Goal: Task Accomplishment & Management: Complete application form

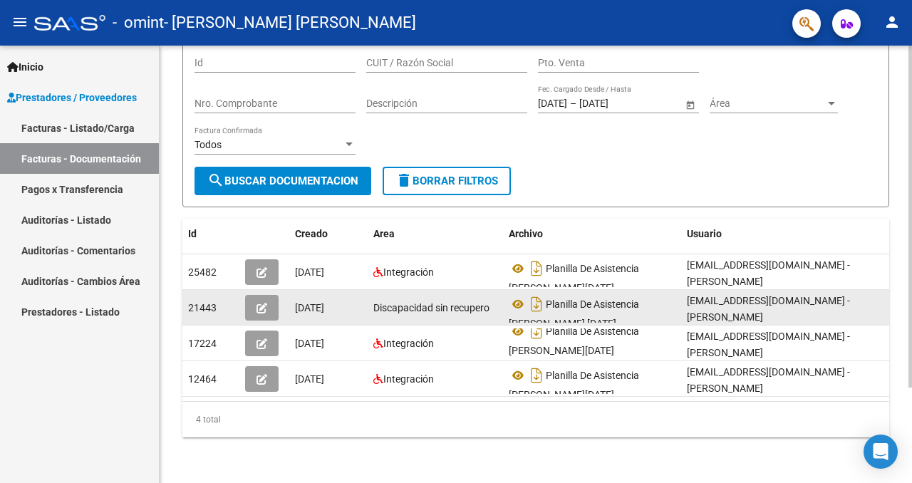
click at [268, 301] on button "button" at bounding box center [261, 308] width 33 height 26
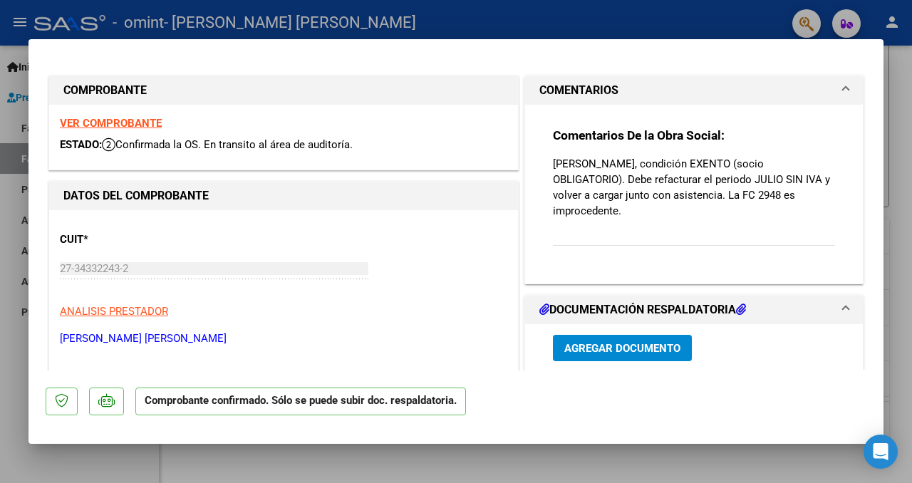
click at [112, 448] on div at bounding box center [456, 241] width 912 height 483
type input "$ 0,00"
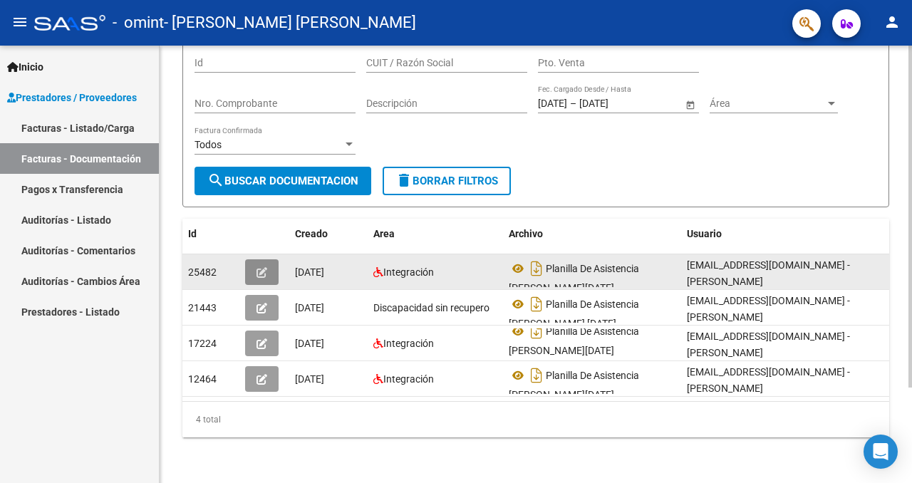
click at [262, 276] on icon "button" at bounding box center [262, 272] width 11 height 11
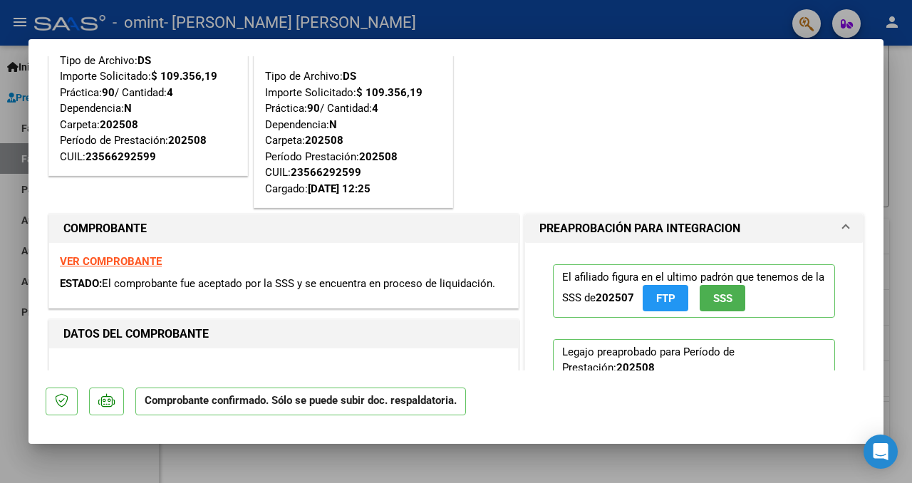
scroll to position [69, 0]
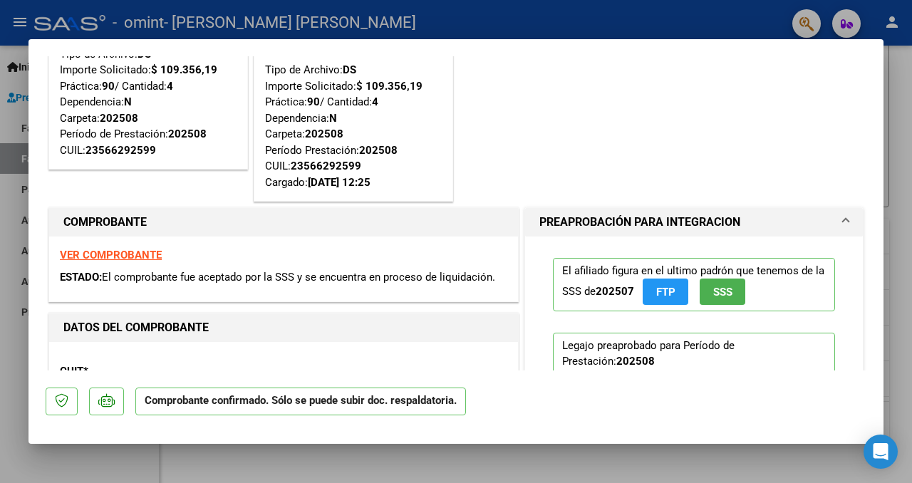
click at [59, 452] on div at bounding box center [456, 241] width 912 height 483
type input "$ 0,00"
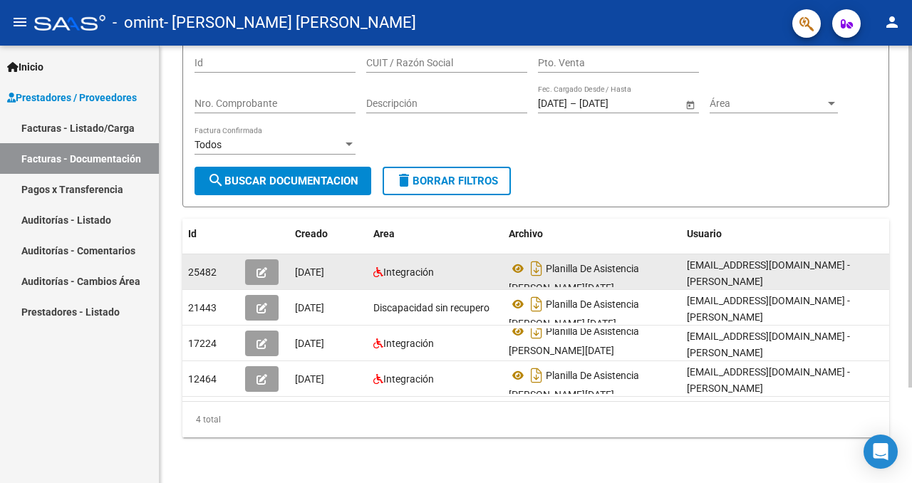
click at [258, 271] on icon "button" at bounding box center [262, 272] width 11 height 11
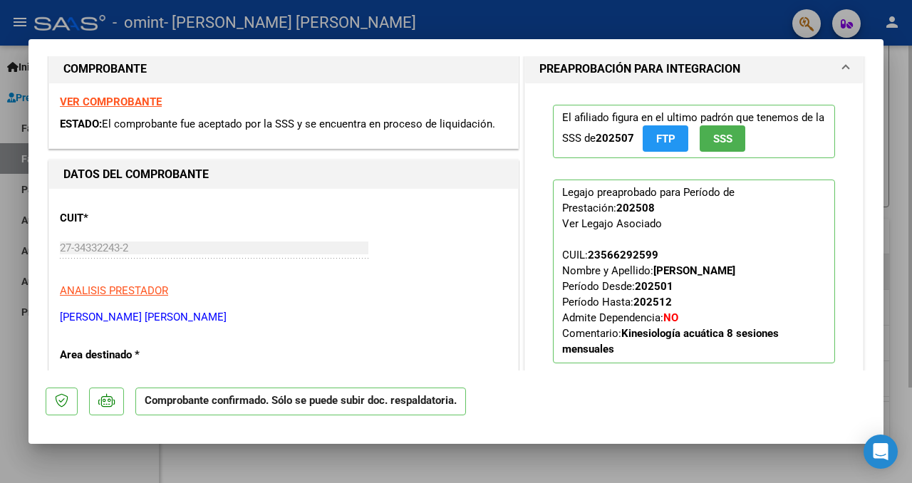
scroll to position [224, 0]
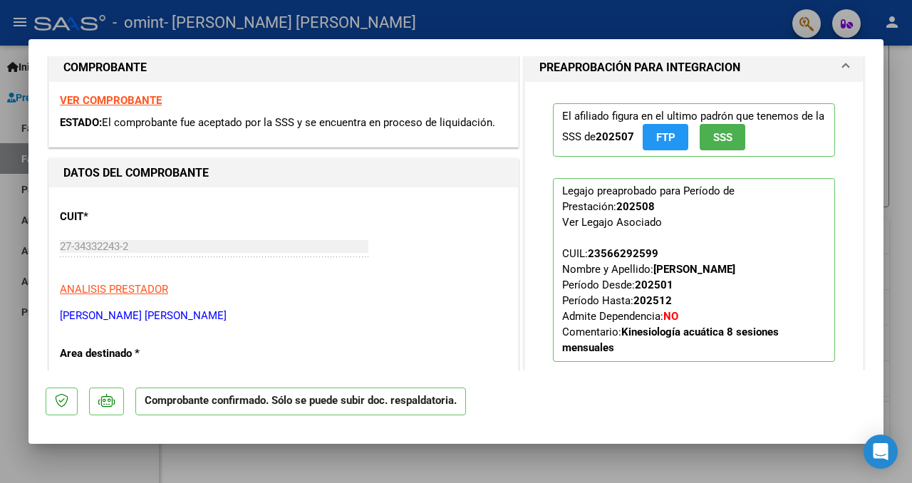
click at [16, 331] on div at bounding box center [456, 241] width 912 height 483
type input "$ 0,00"
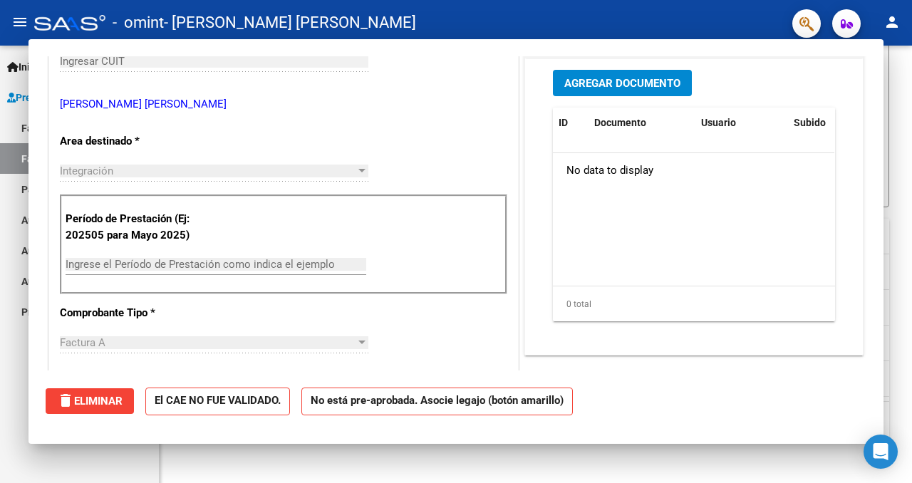
scroll to position [22, 0]
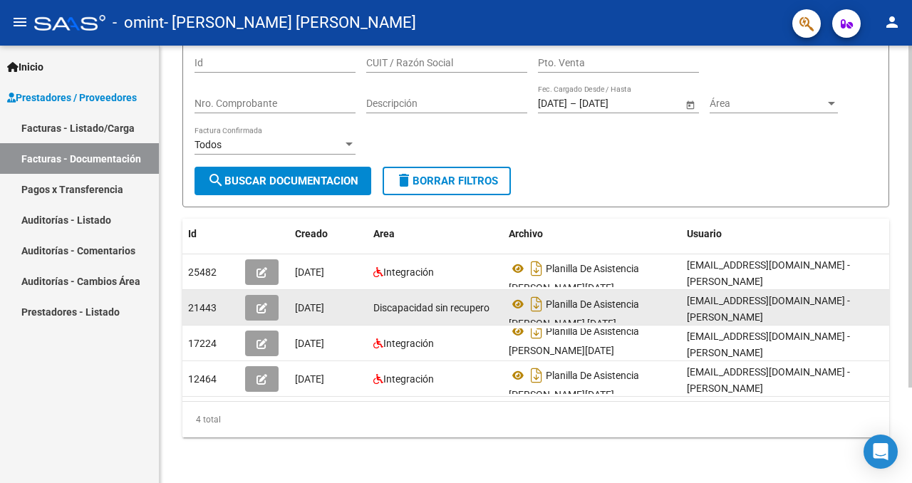
click at [262, 305] on icon "button" at bounding box center [262, 308] width 11 height 11
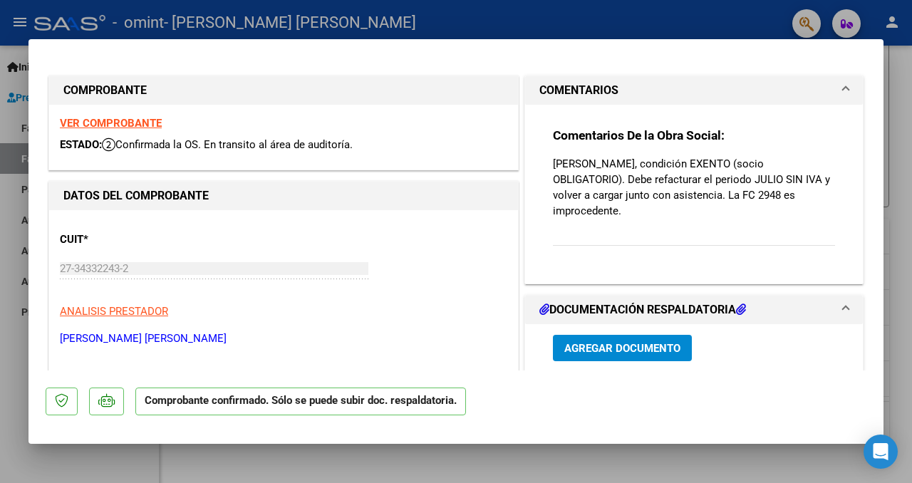
click at [11, 269] on div at bounding box center [456, 241] width 912 height 483
type input "$ 0,00"
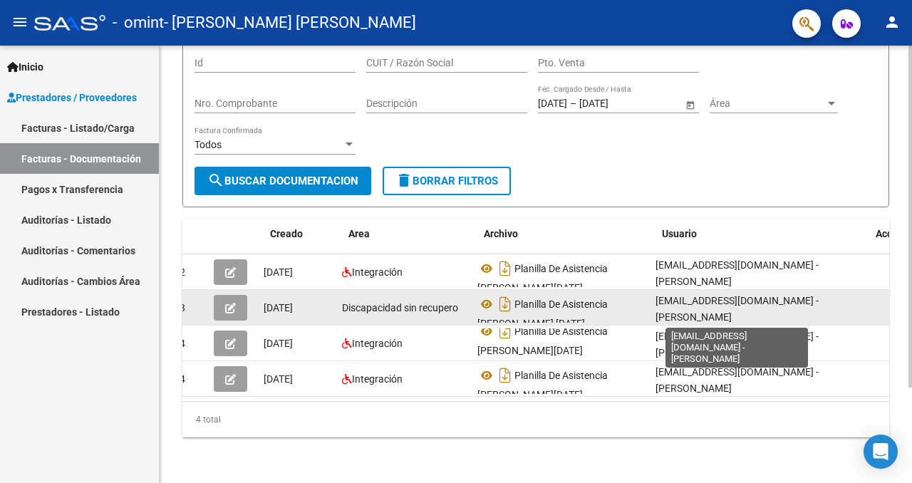
scroll to position [0, 0]
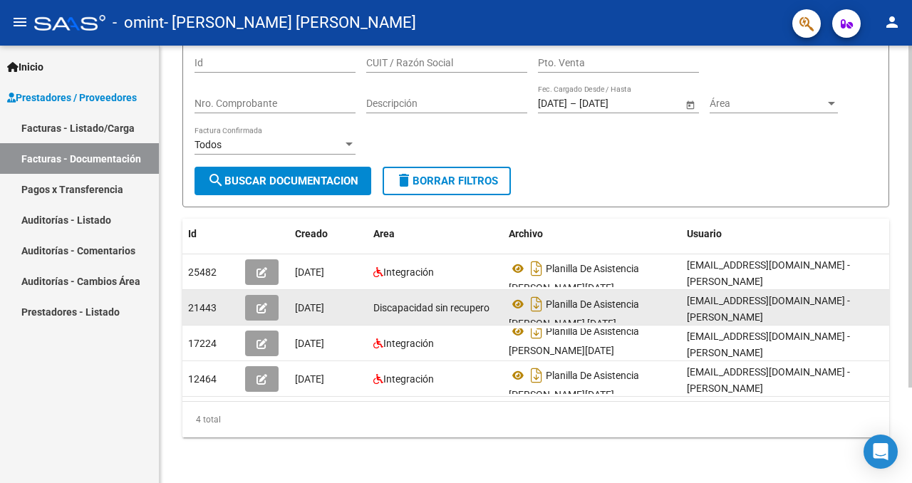
click at [265, 309] on icon "button" at bounding box center [262, 308] width 11 height 11
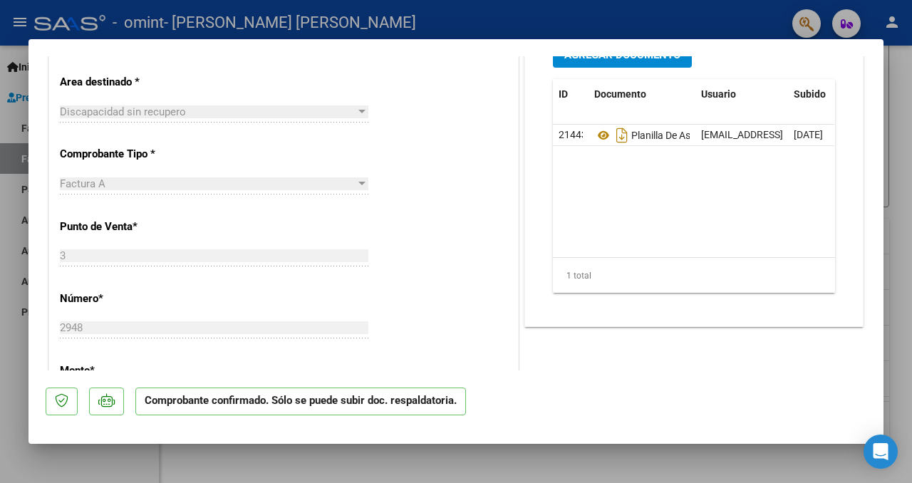
scroll to position [302, 0]
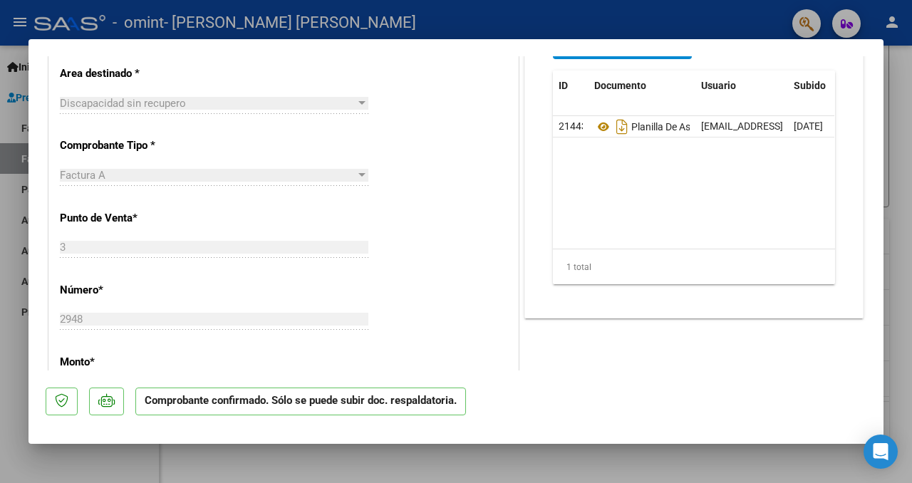
click at [0, 284] on div at bounding box center [456, 241] width 912 height 483
type input "$ 0,00"
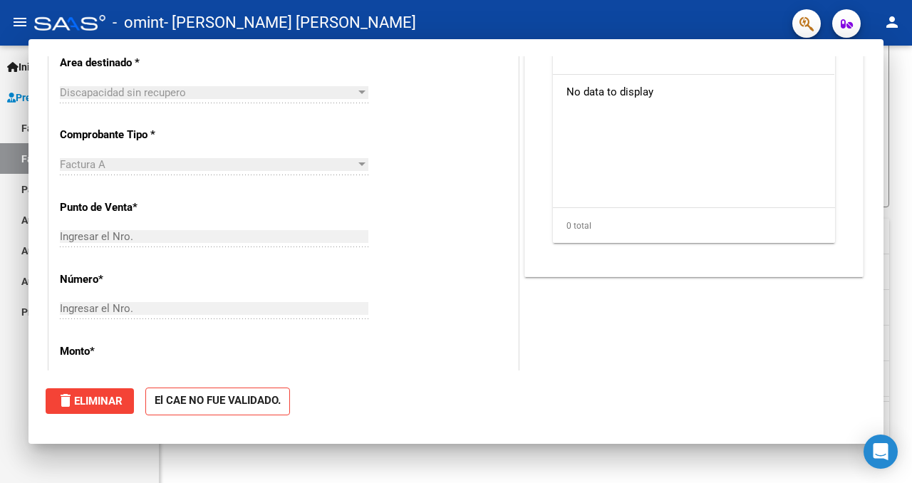
scroll to position [291, 0]
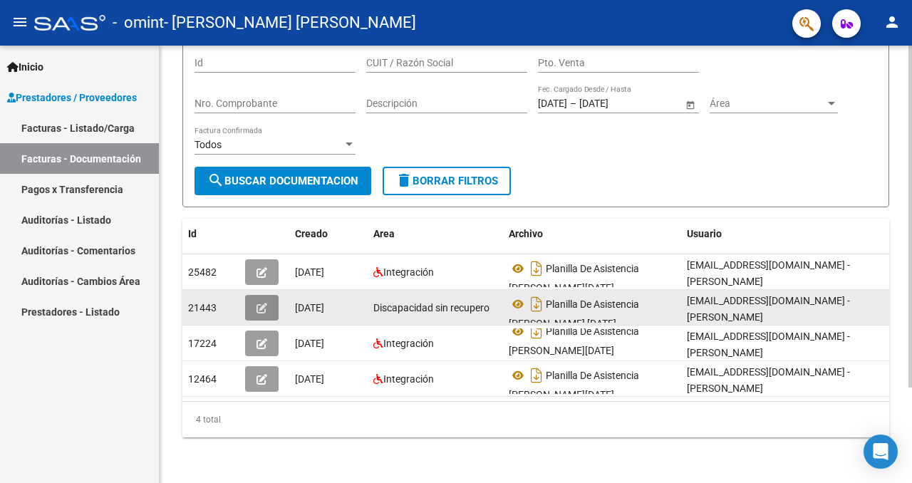
click at [268, 304] on button "button" at bounding box center [261, 308] width 33 height 26
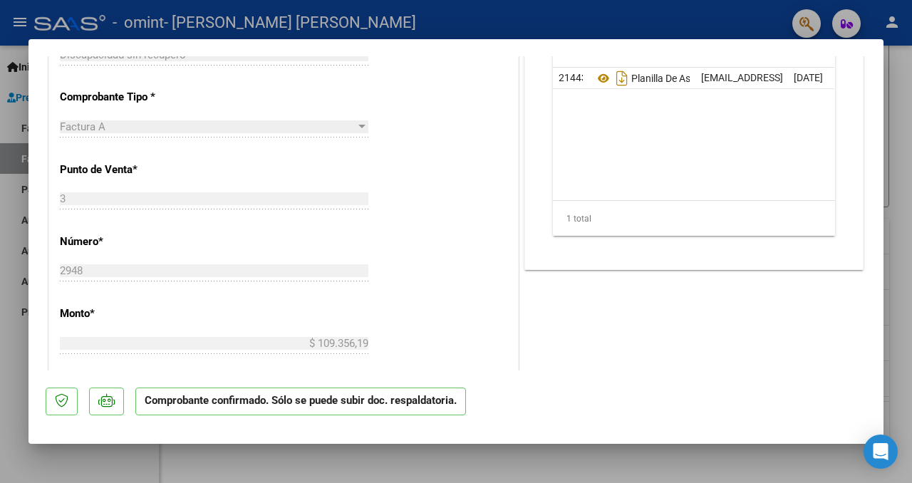
scroll to position [0, 0]
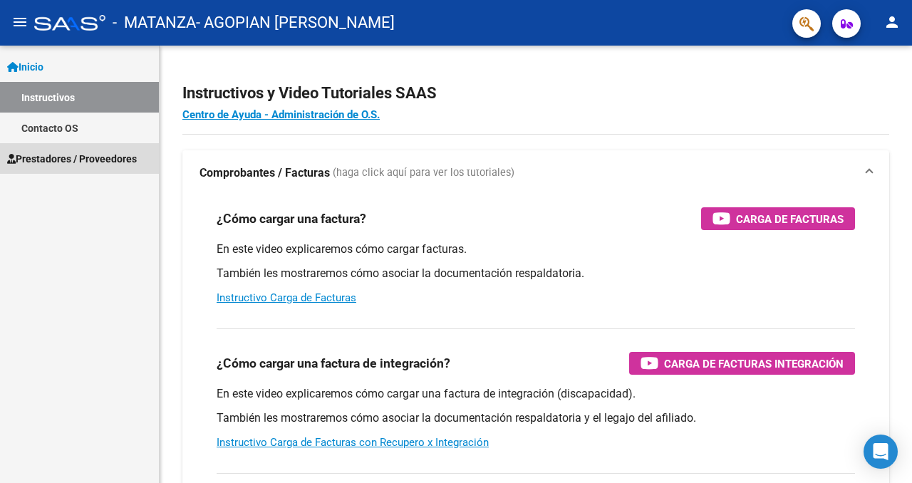
click at [113, 152] on span "Prestadores / Proveedores" at bounding box center [72, 159] width 130 height 16
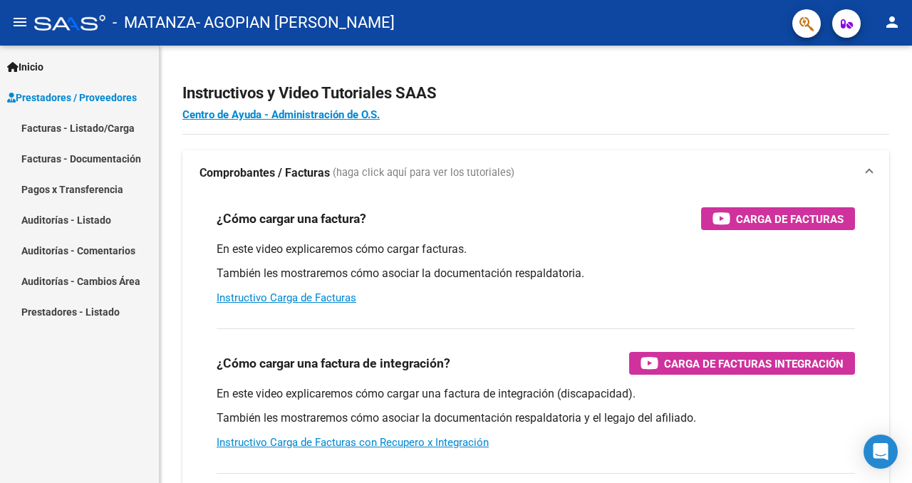
click at [106, 130] on link "Facturas - Listado/Carga" at bounding box center [79, 128] width 159 height 31
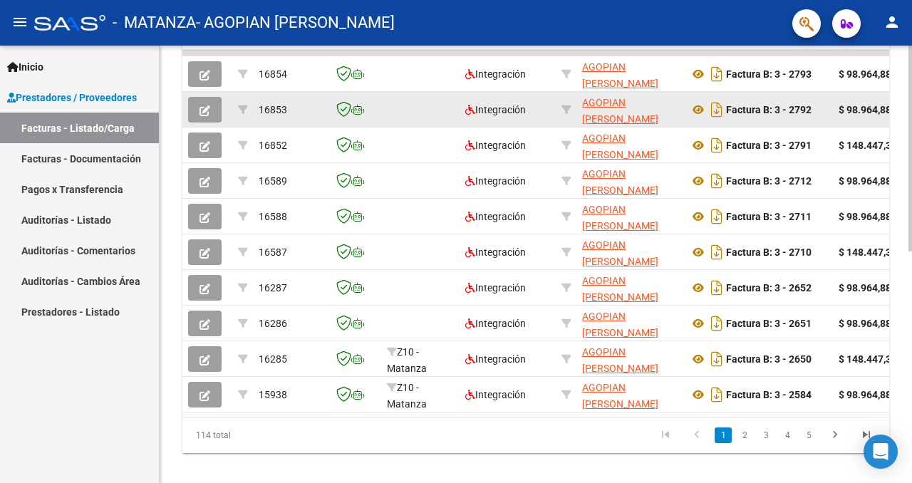
scroll to position [477, 0]
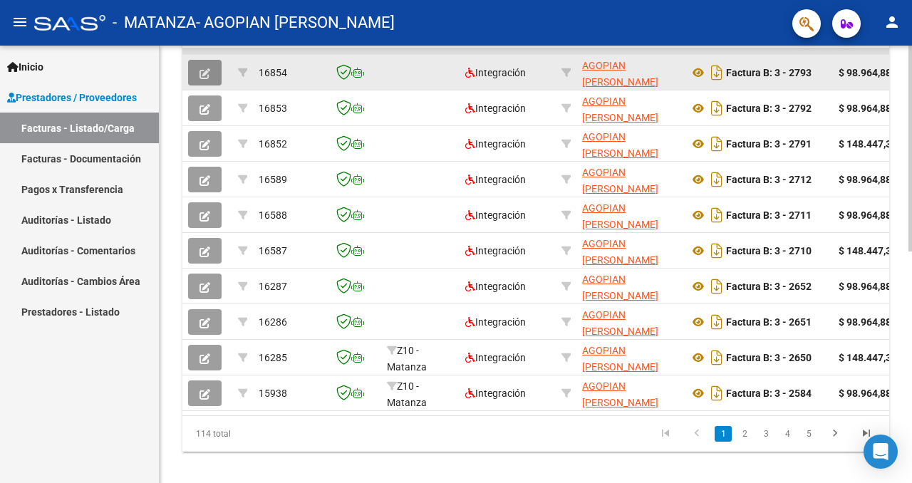
click at [204, 75] on icon "button" at bounding box center [205, 73] width 11 height 11
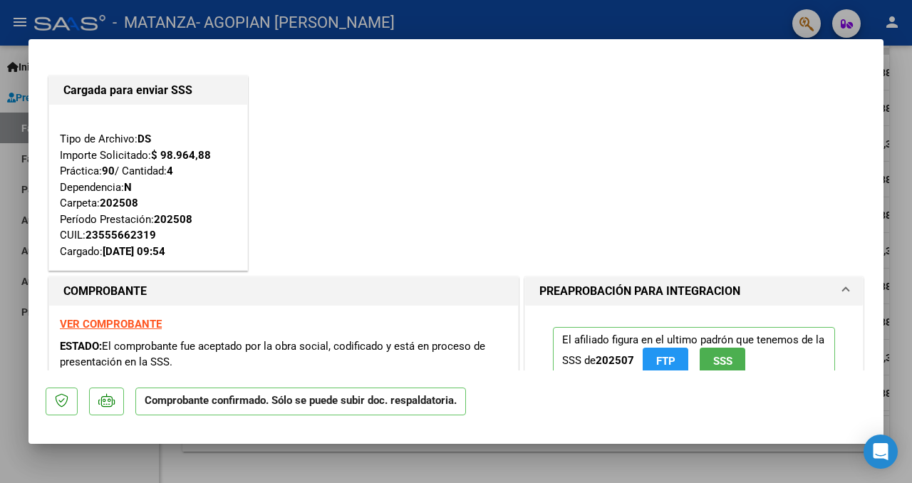
click at [18, 204] on div at bounding box center [456, 241] width 912 height 483
type input "$ 0,00"
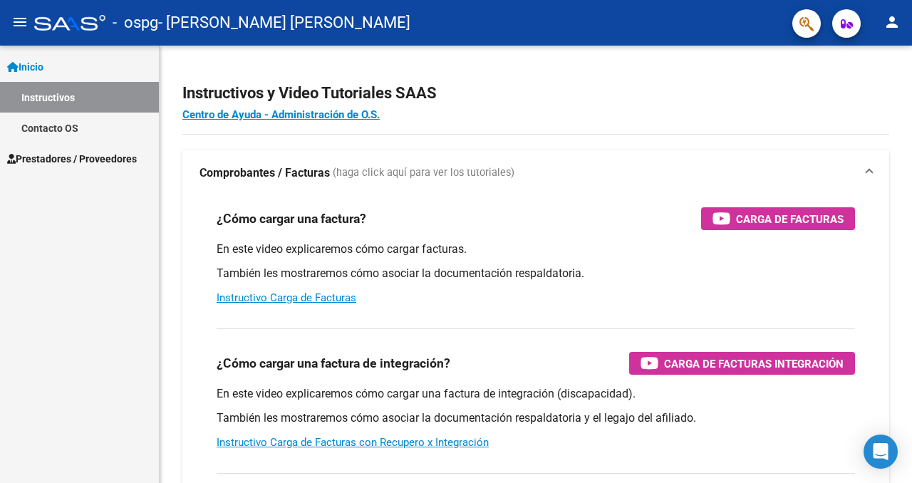
click at [124, 164] on span "Prestadores / Proveedores" at bounding box center [72, 159] width 130 height 16
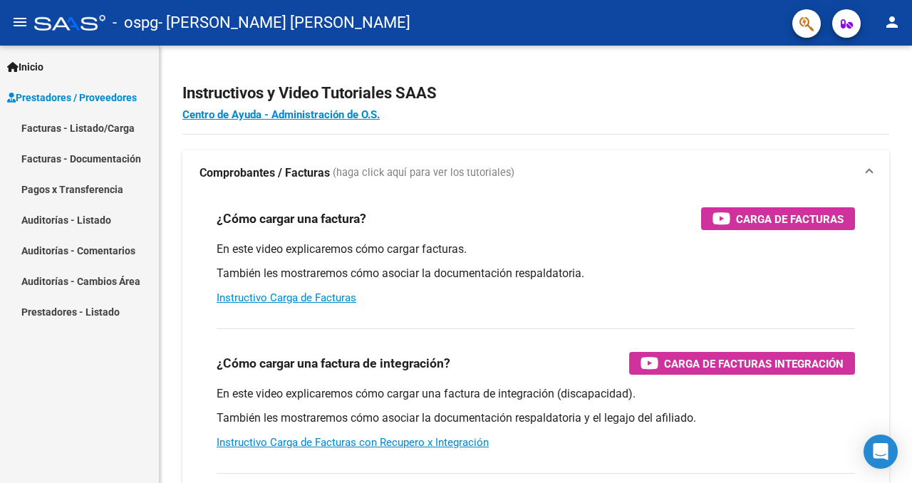
click at [105, 138] on link "Facturas - Listado/Carga" at bounding box center [79, 128] width 159 height 31
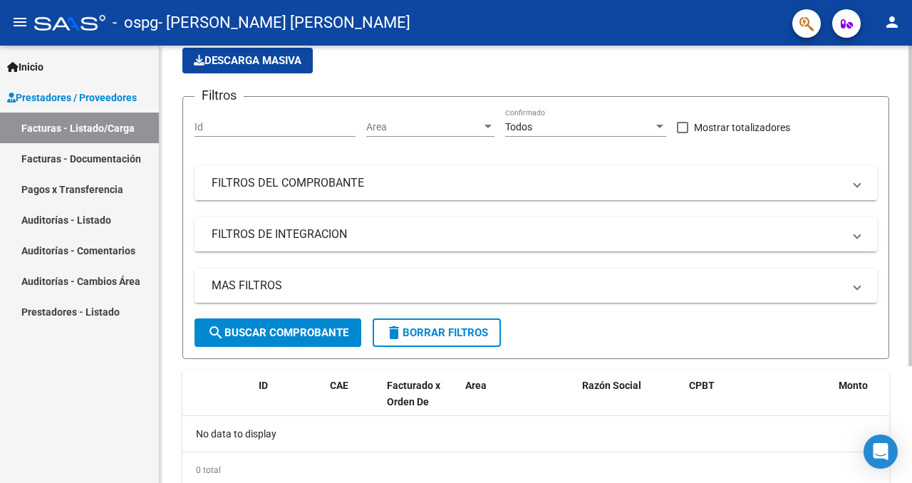
scroll to position [160, 0]
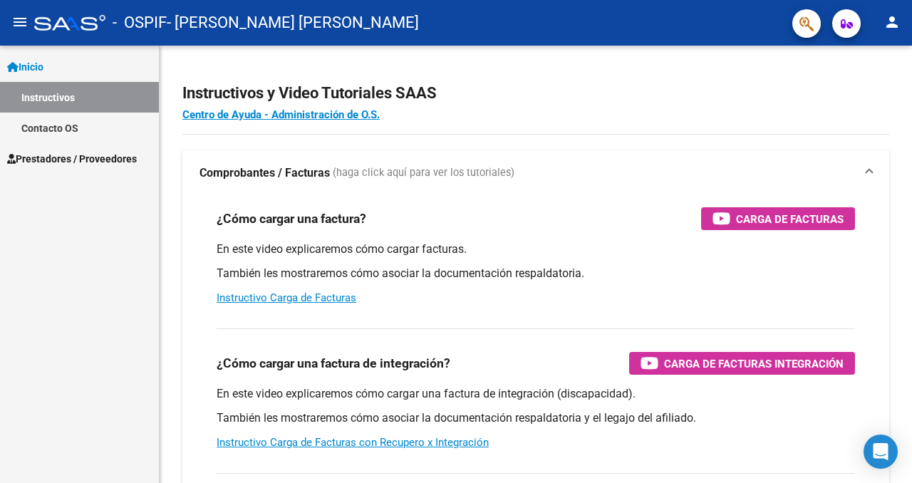
click at [127, 154] on span "Prestadores / Proveedores" at bounding box center [72, 159] width 130 height 16
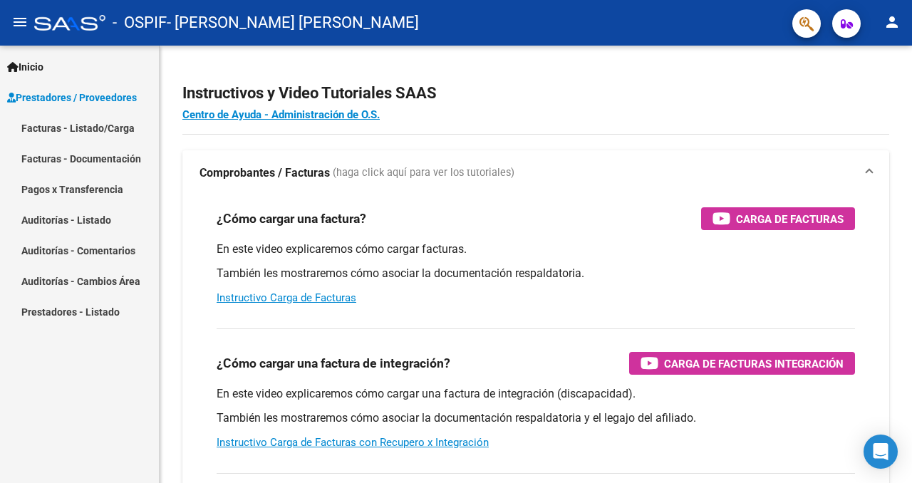
click at [100, 160] on link "Facturas - Documentación" at bounding box center [79, 158] width 159 height 31
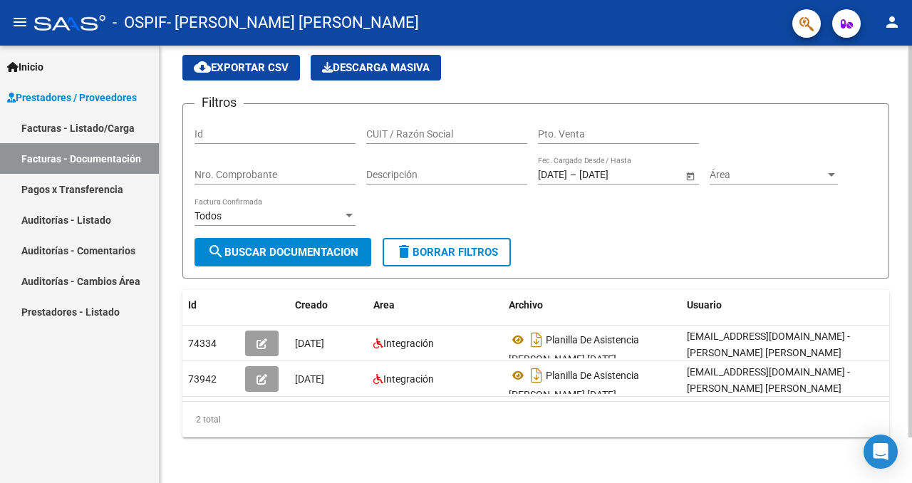
scroll to position [51, 0]
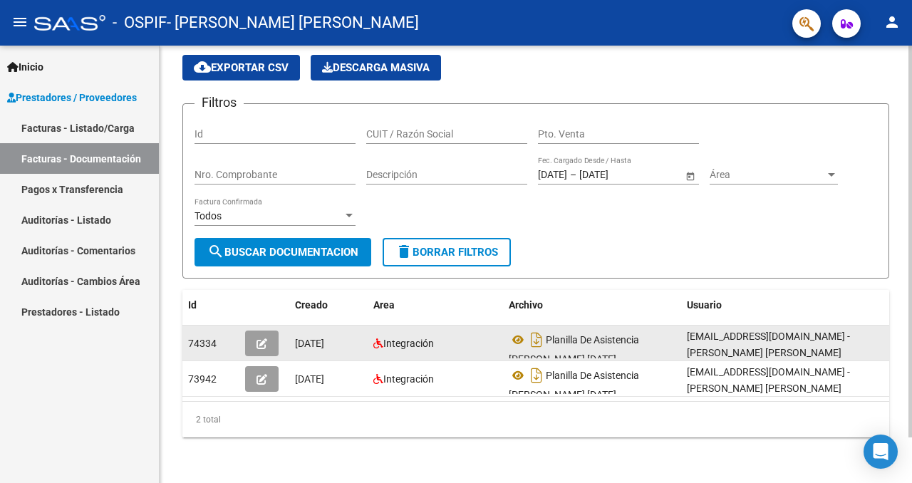
click at [252, 343] on button "button" at bounding box center [261, 344] width 33 height 26
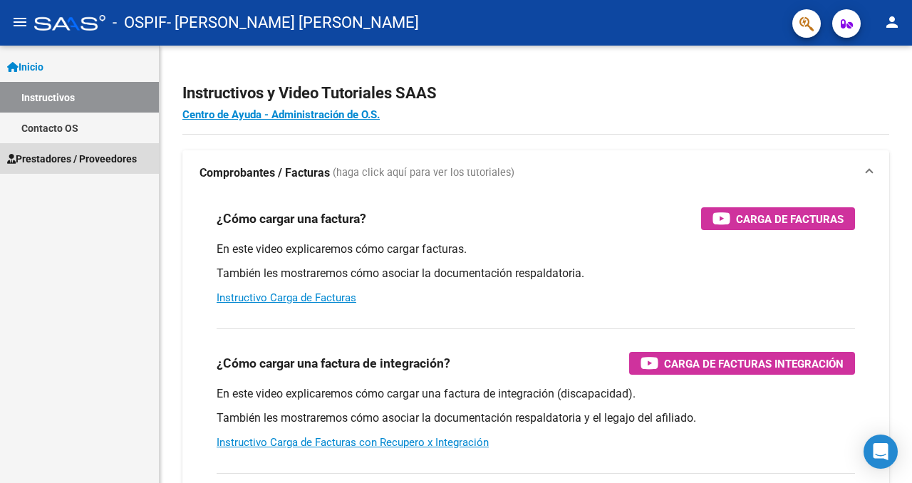
click at [119, 152] on span "Prestadores / Proveedores" at bounding box center [72, 159] width 130 height 16
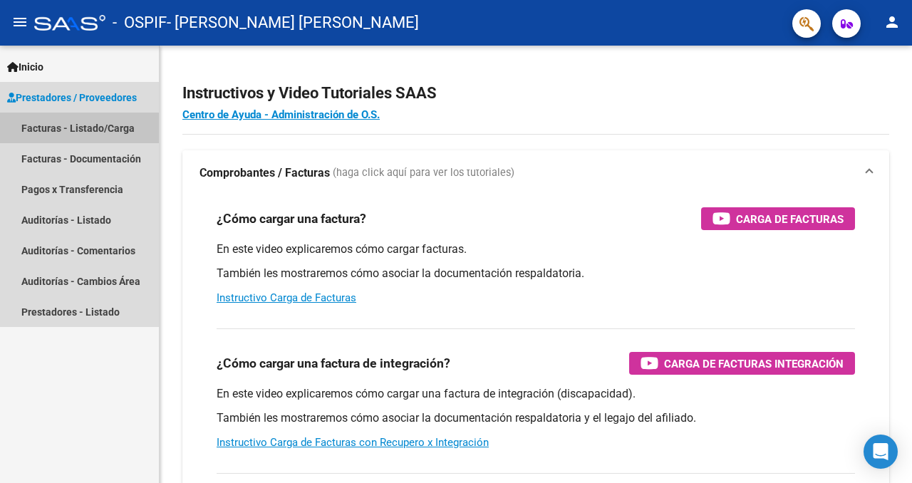
click at [117, 129] on link "Facturas - Listado/Carga" at bounding box center [79, 128] width 159 height 31
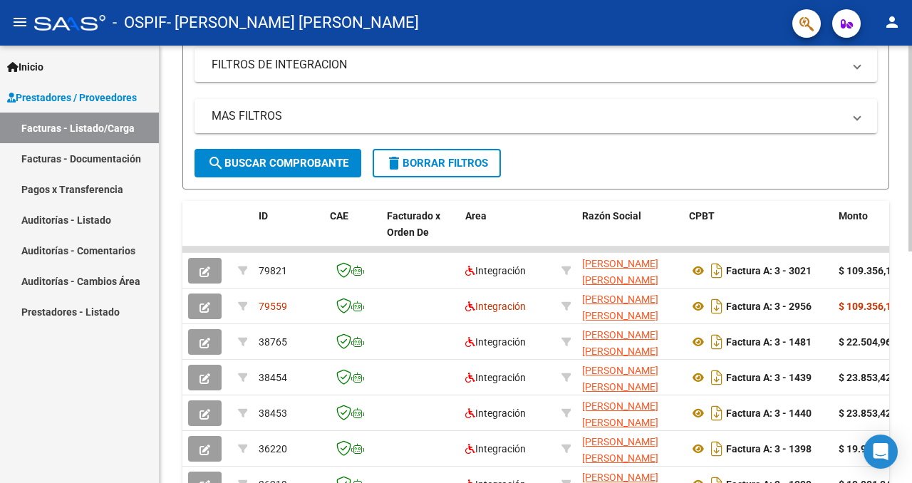
scroll to position [281, 0]
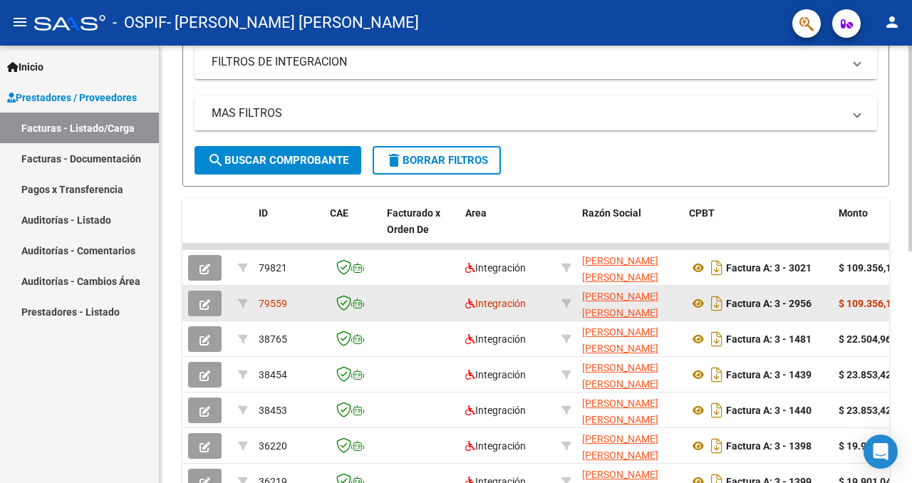
click at [212, 299] on button "button" at bounding box center [204, 304] width 33 height 26
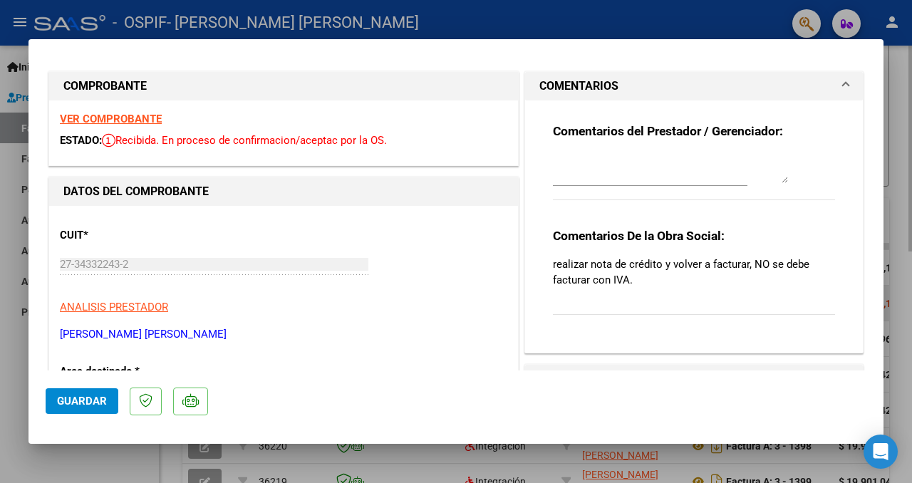
scroll to position [0, 0]
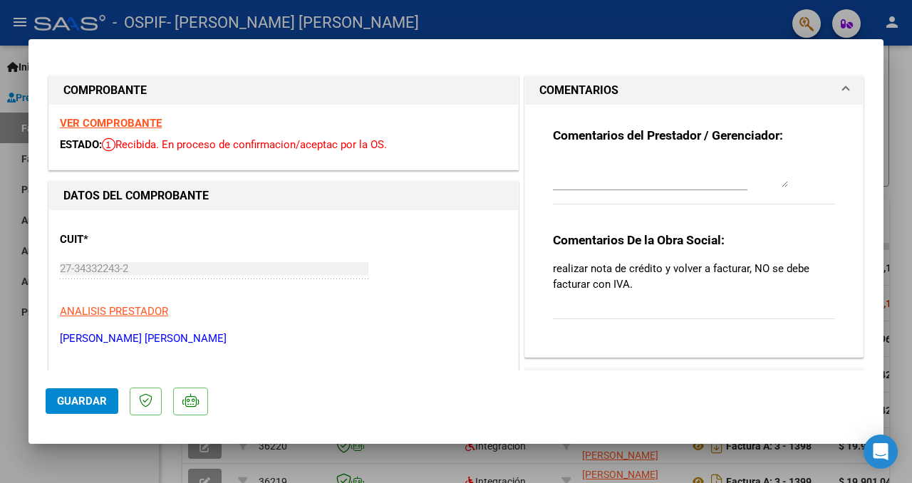
click at [103, 398] on span "Guardar" at bounding box center [82, 401] width 50 height 13
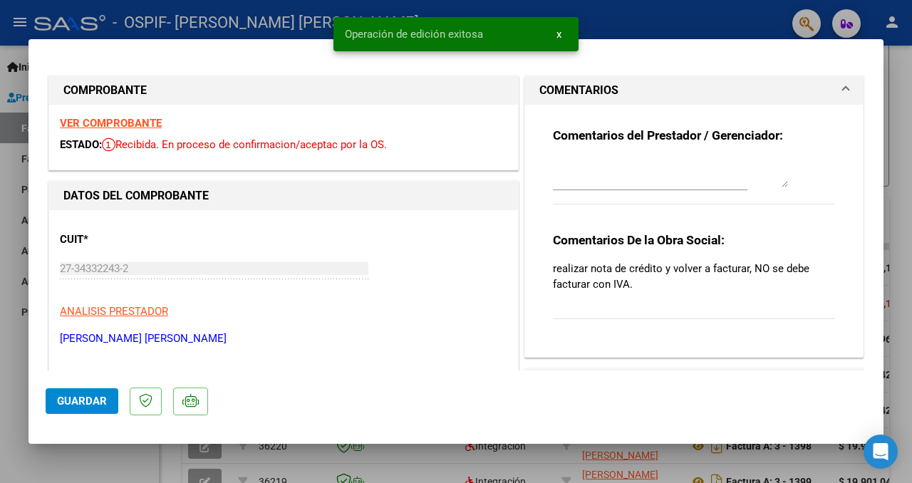
click at [0, 381] on div at bounding box center [456, 241] width 912 height 483
type input "$ 0,00"
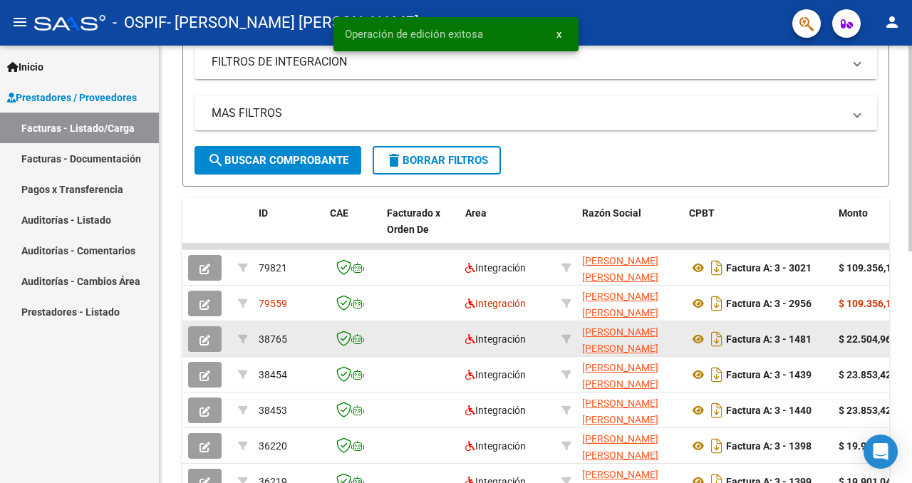
scroll to position [281, 0]
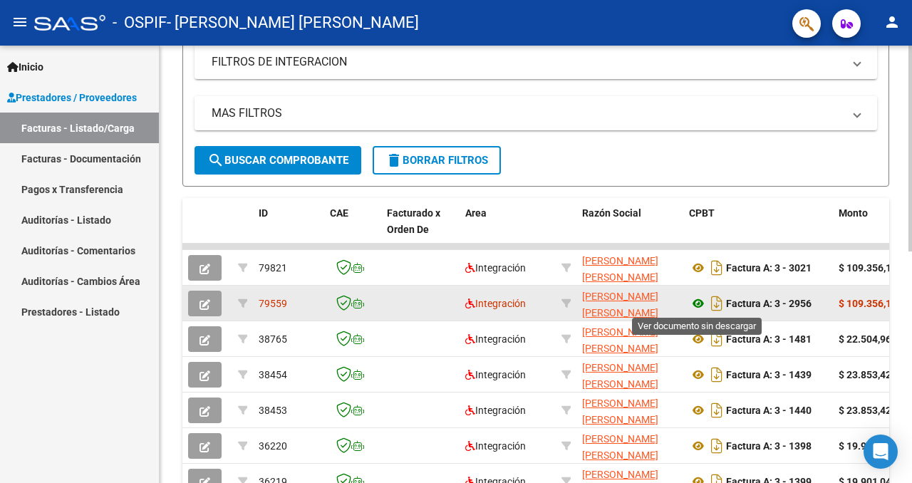
click at [701, 303] on icon at bounding box center [698, 303] width 19 height 17
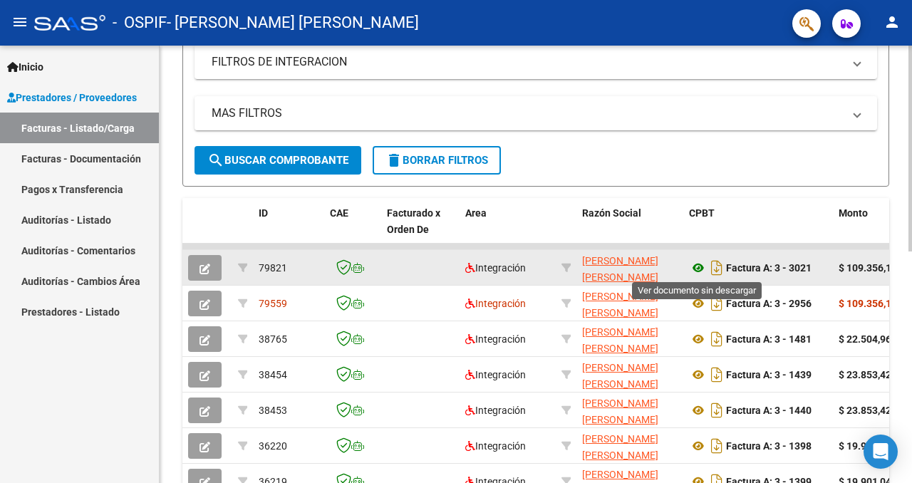
click at [698, 271] on icon at bounding box center [698, 267] width 19 height 17
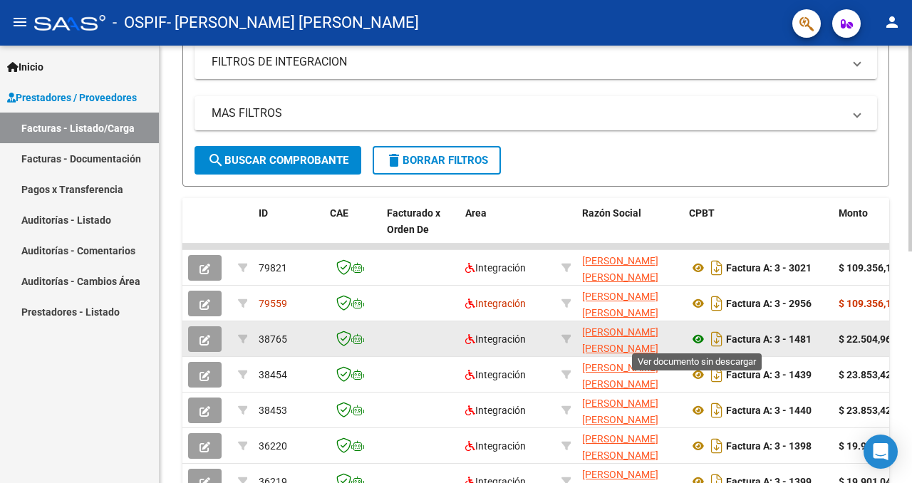
click at [697, 341] on icon at bounding box center [698, 339] width 19 height 17
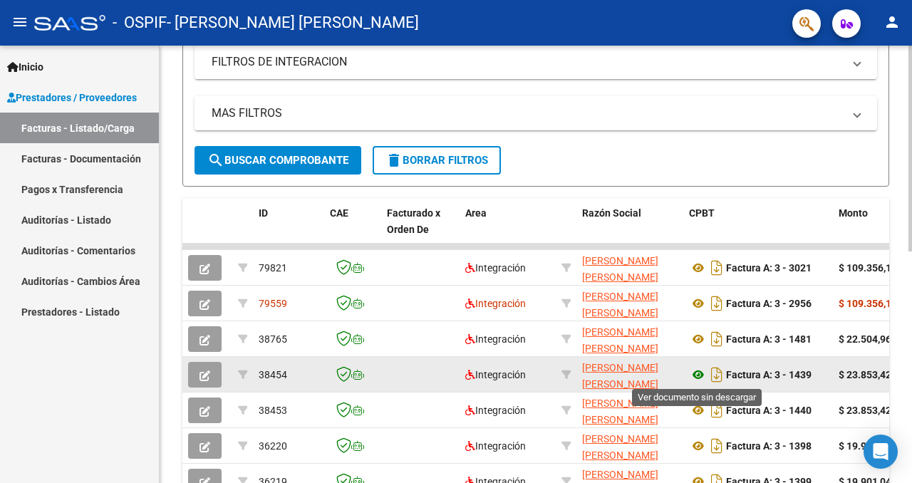
click at [697, 377] on icon at bounding box center [698, 374] width 19 height 17
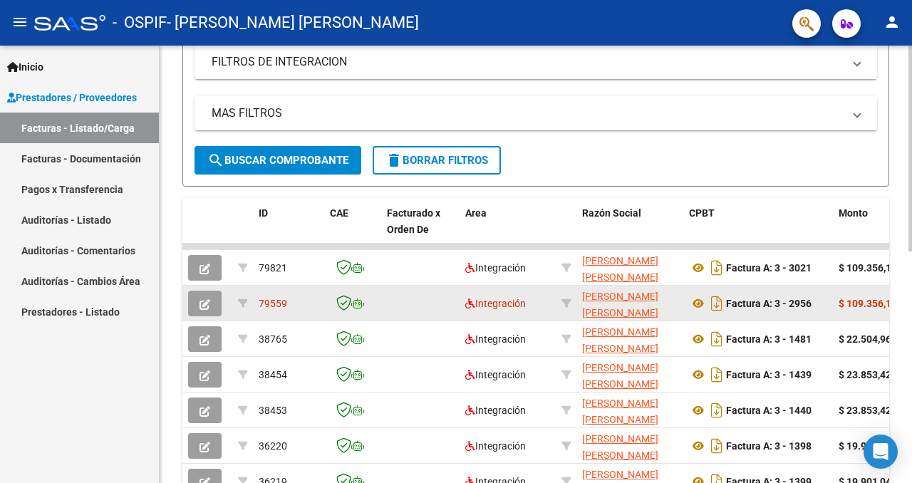
click at [211, 304] on button "button" at bounding box center [204, 304] width 33 height 26
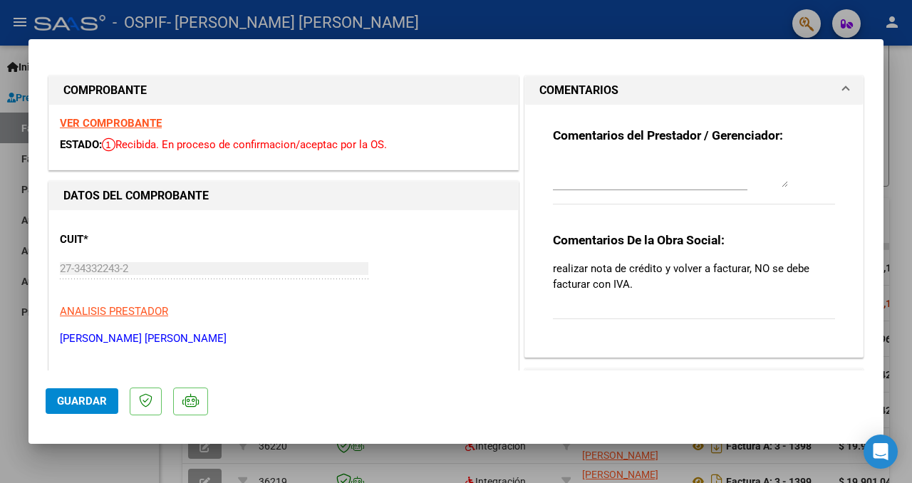
click at [19, 450] on div at bounding box center [456, 241] width 912 height 483
type input "$ 0,00"
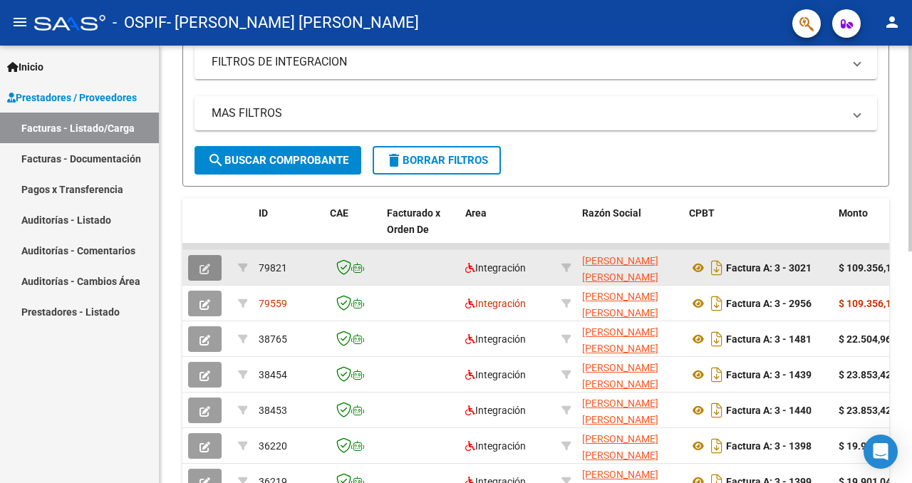
click at [216, 266] on button "button" at bounding box center [204, 268] width 33 height 26
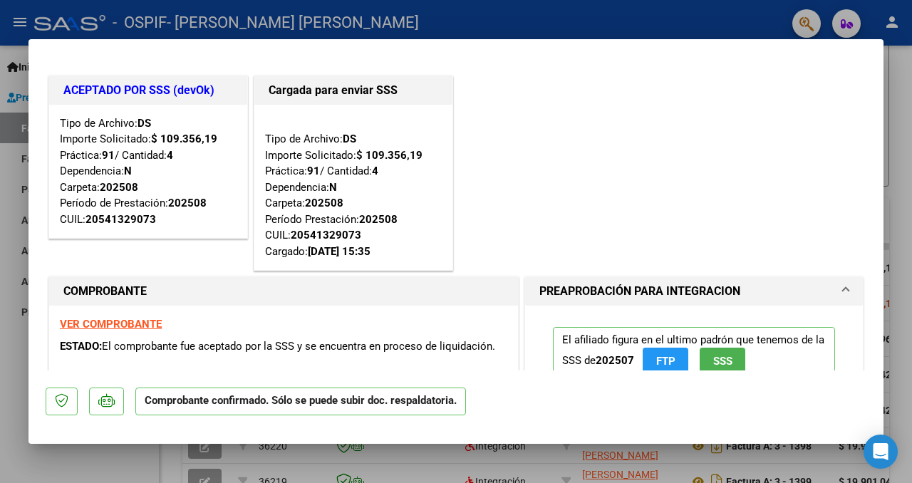
click at [0, 311] on div at bounding box center [456, 241] width 912 height 483
type input "$ 0,00"
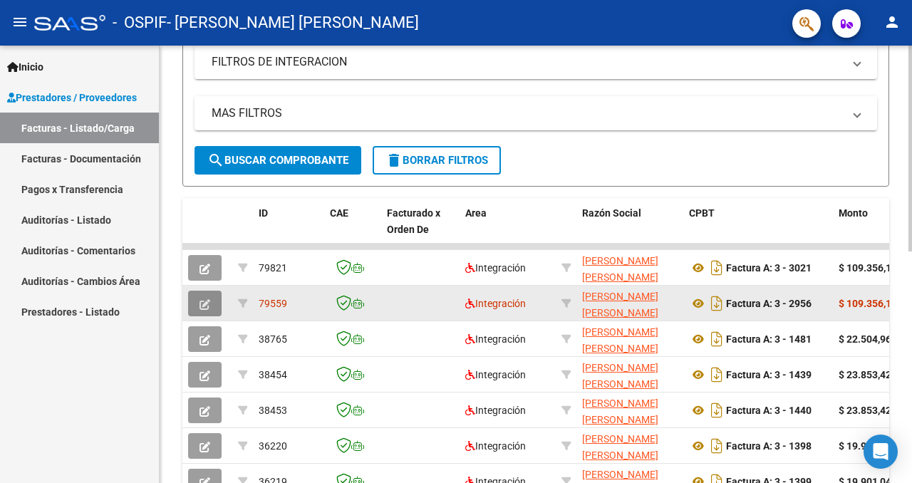
click at [217, 299] on button "button" at bounding box center [204, 304] width 33 height 26
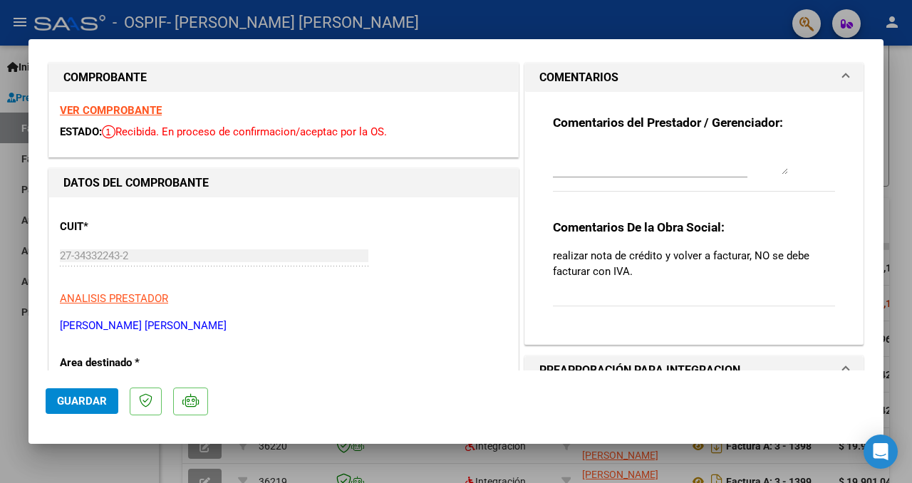
scroll to position [14, 0]
click at [0, 303] on div at bounding box center [456, 241] width 912 height 483
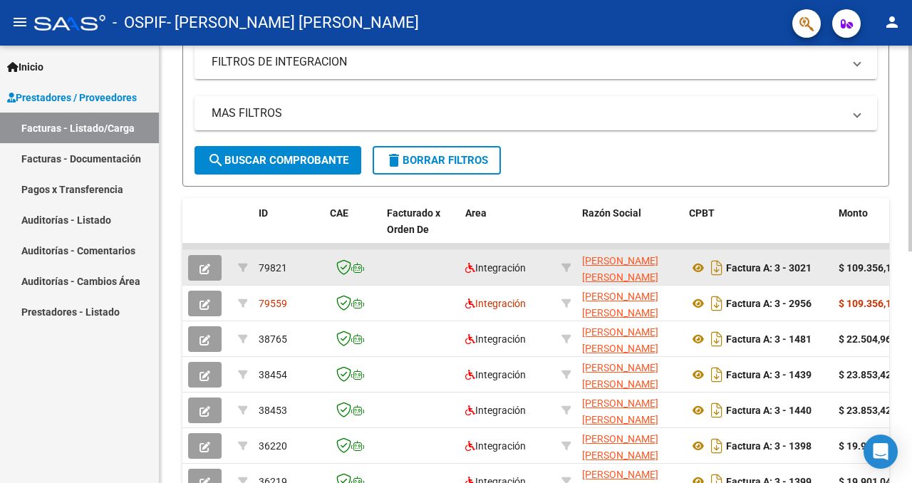
scroll to position [281, 0]
click at [212, 274] on button "button" at bounding box center [204, 268] width 33 height 26
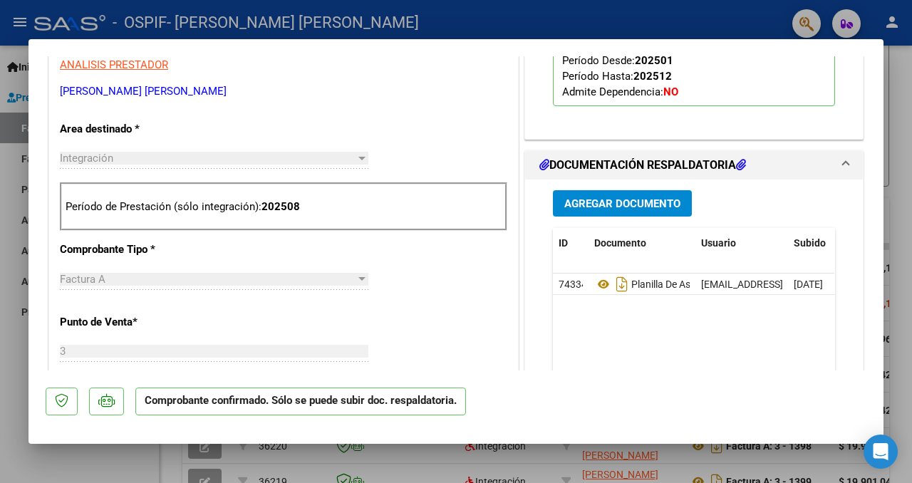
scroll to position [465, 0]
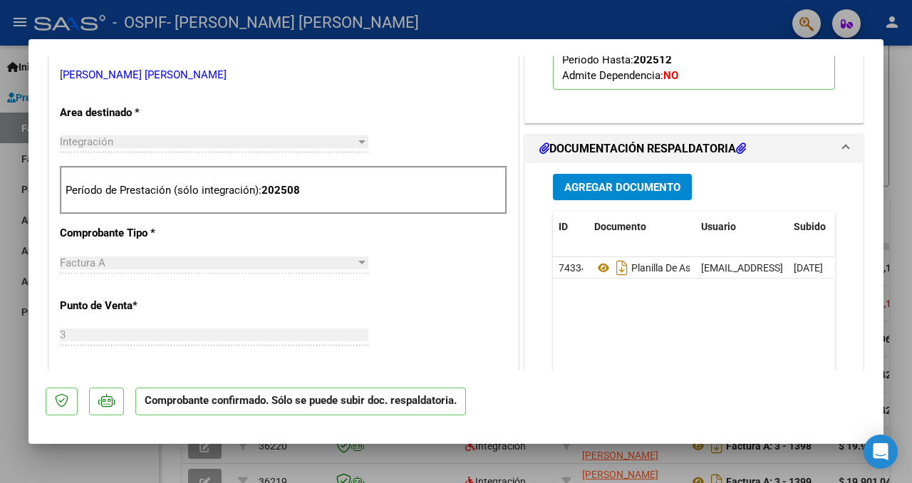
click at [0, 303] on div at bounding box center [456, 241] width 912 height 483
type input "$ 0,00"
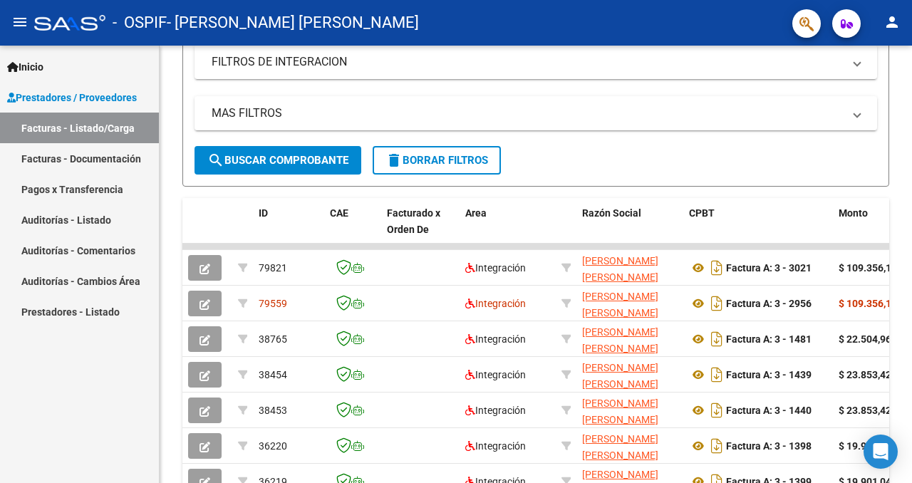
scroll to position [281, 0]
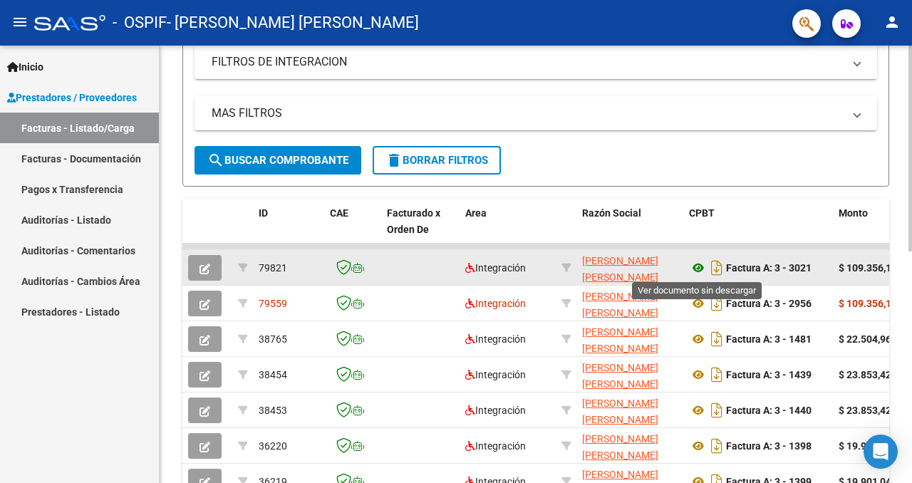
click at [695, 268] on icon at bounding box center [698, 267] width 19 height 17
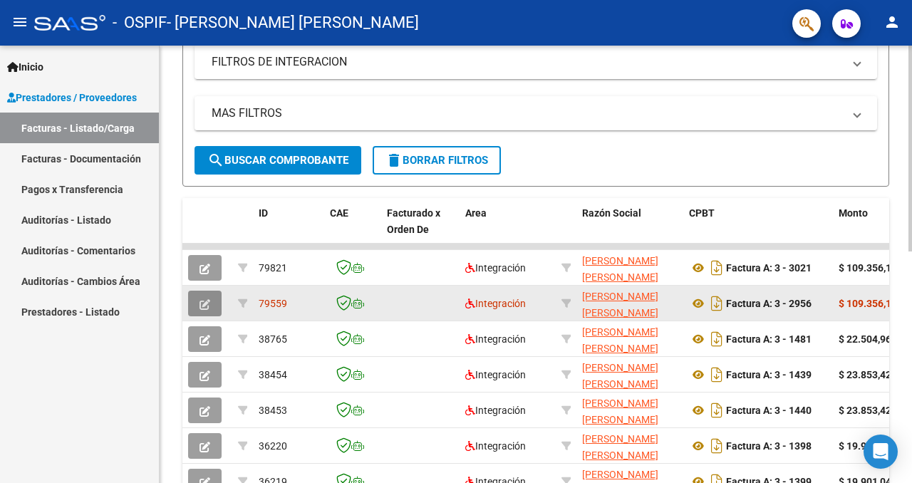
click at [213, 310] on button "button" at bounding box center [204, 304] width 33 height 26
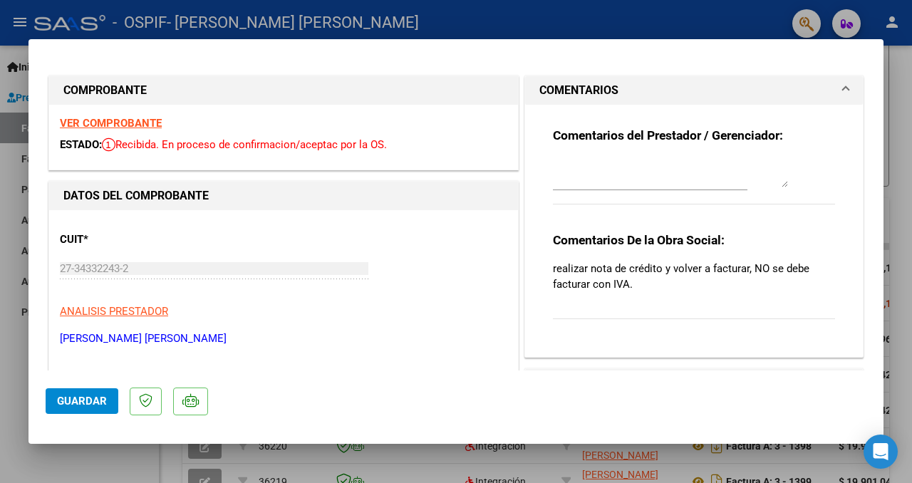
click at [11, 320] on div at bounding box center [456, 241] width 912 height 483
type input "$ 0,00"
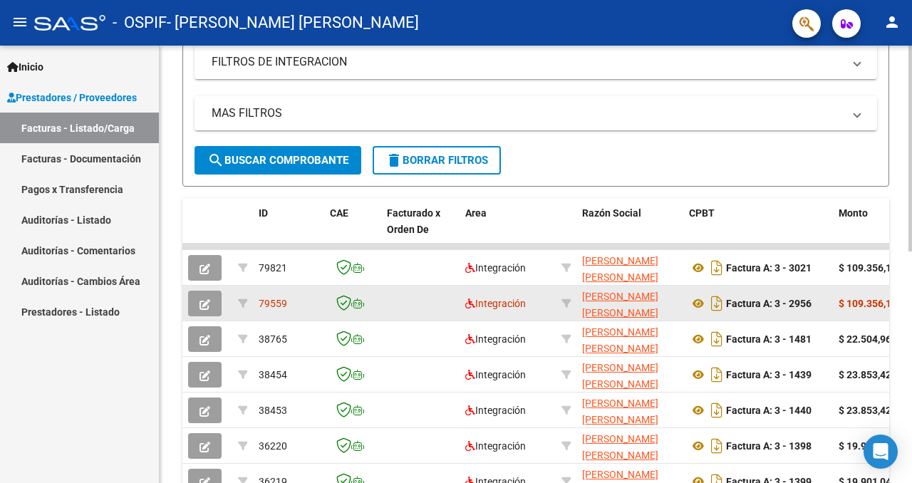
click at [202, 307] on icon "button" at bounding box center [205, 304] width 11 height 11
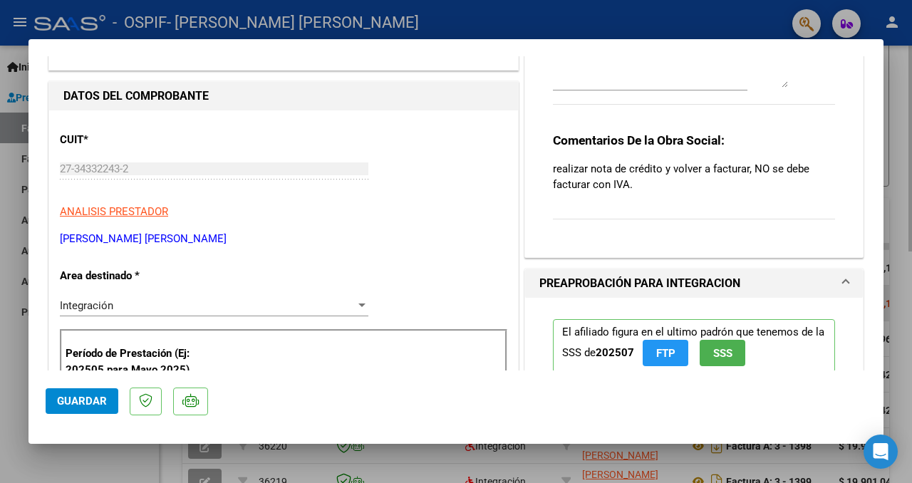
scroll to position [102, 0]
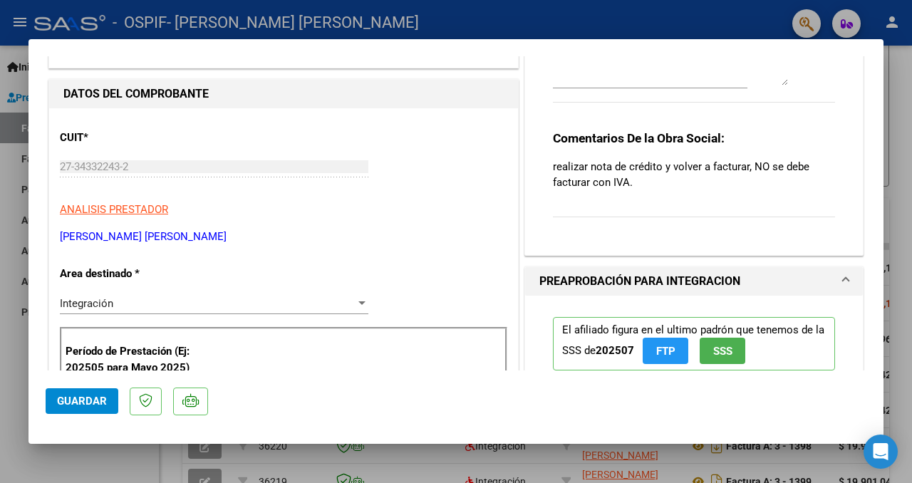
click at [0, 388] on div at bounding box center [456, 241] width 912 height 483
type input "$ 0,00"
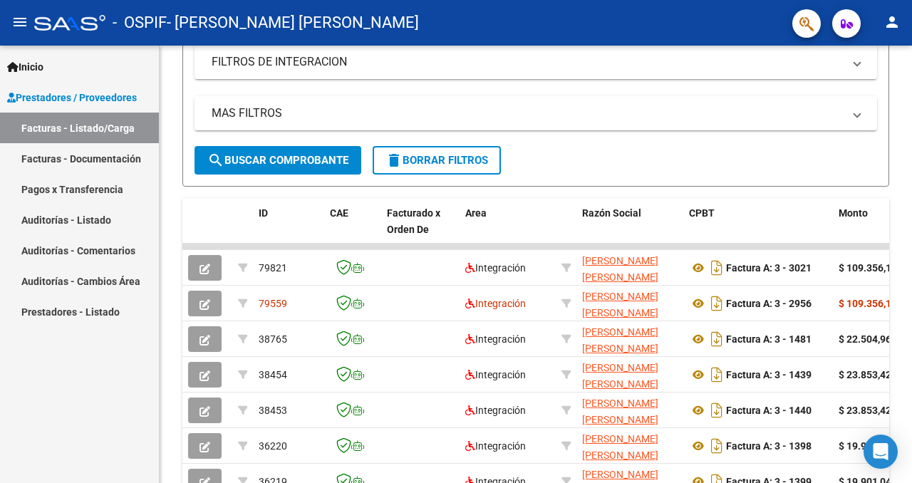
scroll to position [281, 0]
click at [80, 99] on span "Prestadores / Proveedores" at bounding box center [72, 98] width 130 height 16
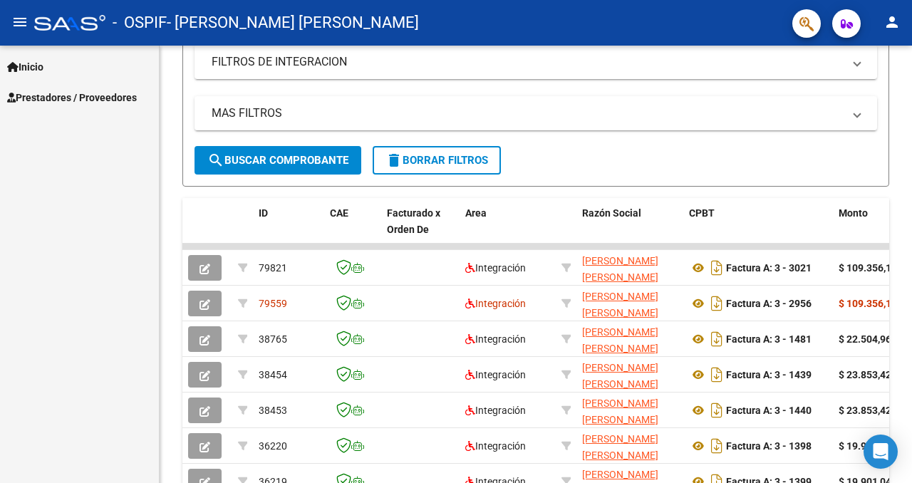
click at [83, 95] on span "Prestadores / Proveedores" at bounding box center [72, 98] width 130 height 16
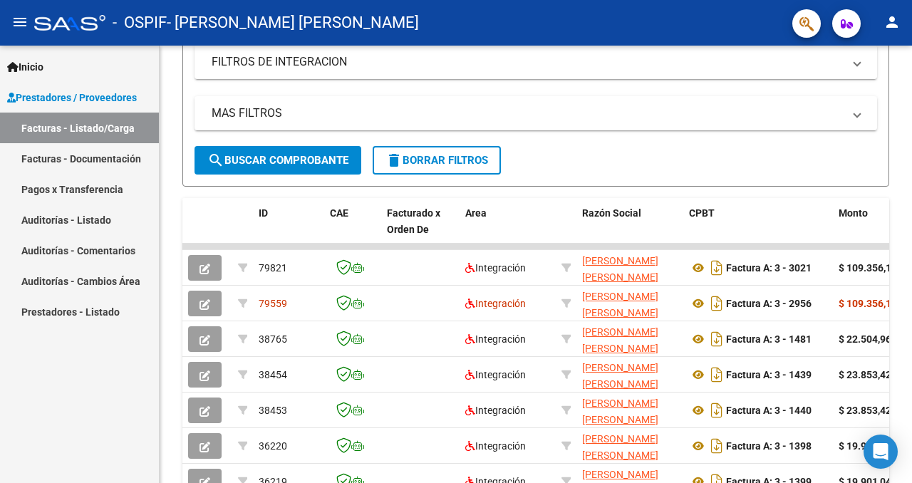
click at [86, 130] on link "Facturas - Listado/Carga" at bounding box center [79, 128] width 159 height 31
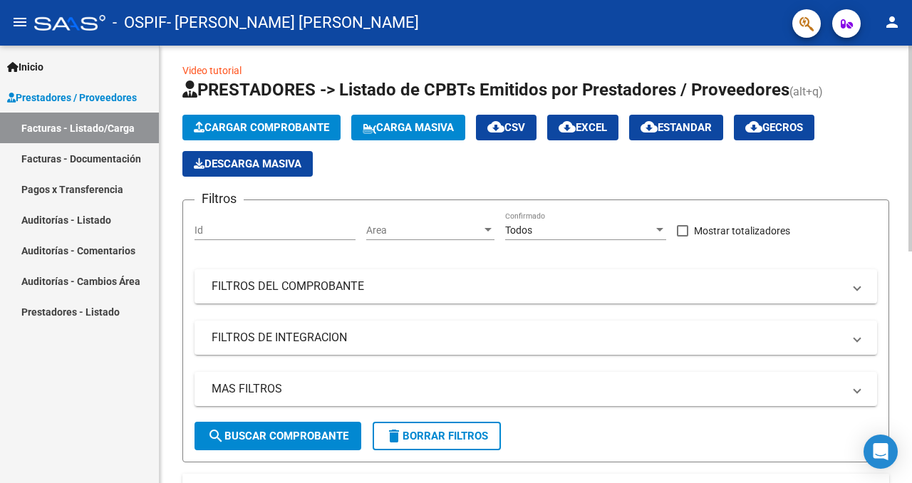
scroll to position [0, 0]
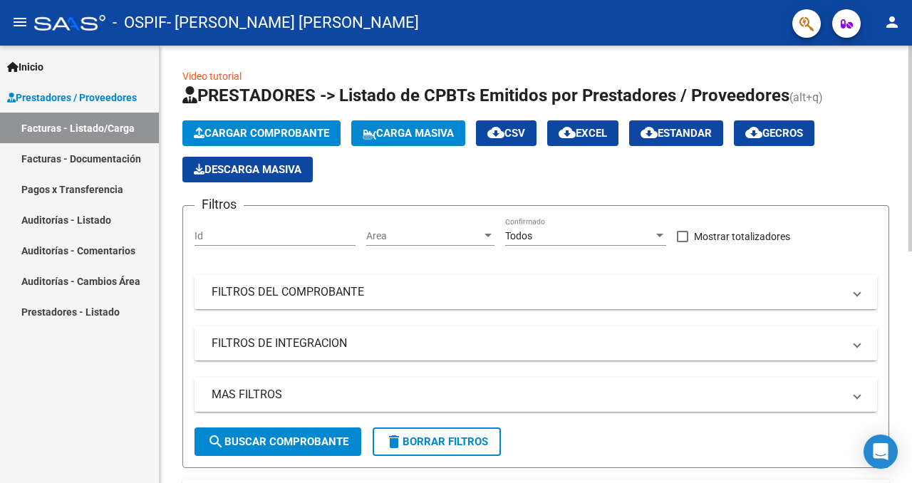
click at [248, 136] on span "Cargar Comprobante" at bounding box center [261, 133] width 135 height 13
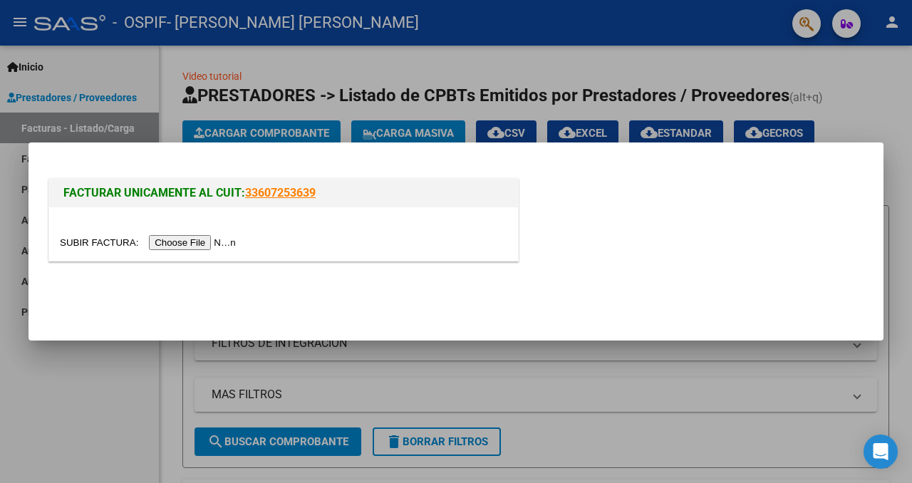
click at [224, 244] on input "file" at bounding box center [150, 242] width 180 height 15
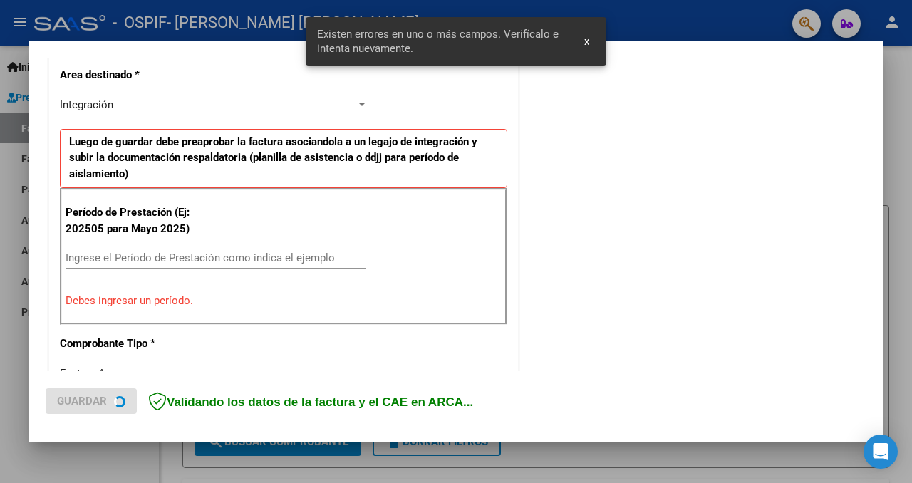
scroll to position [327, 0]
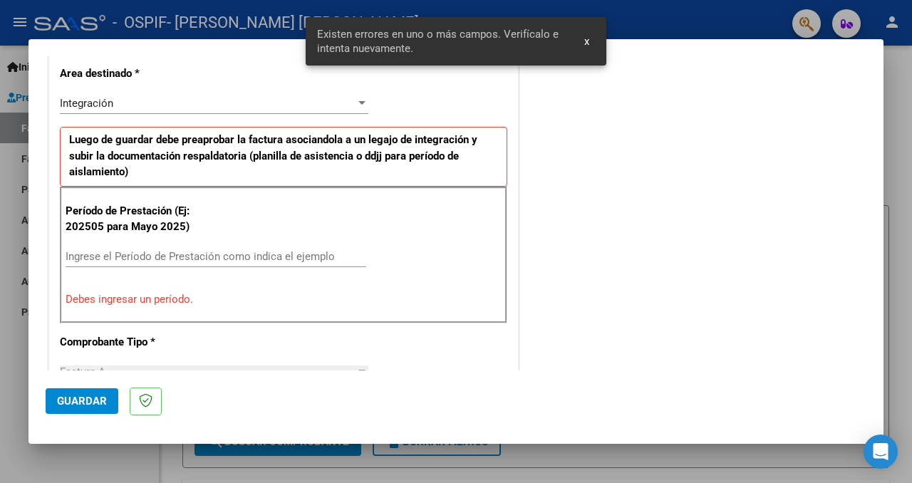
click at [232, 250] on input "Ingrese el Período de Prestación como indica el ejemplo" at bounding box center [216, 256] width 301 height 13
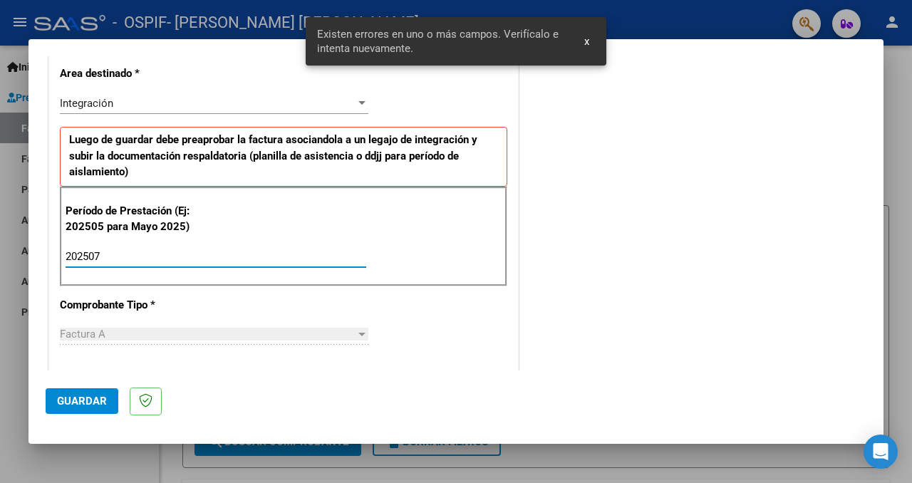
type input "202507"
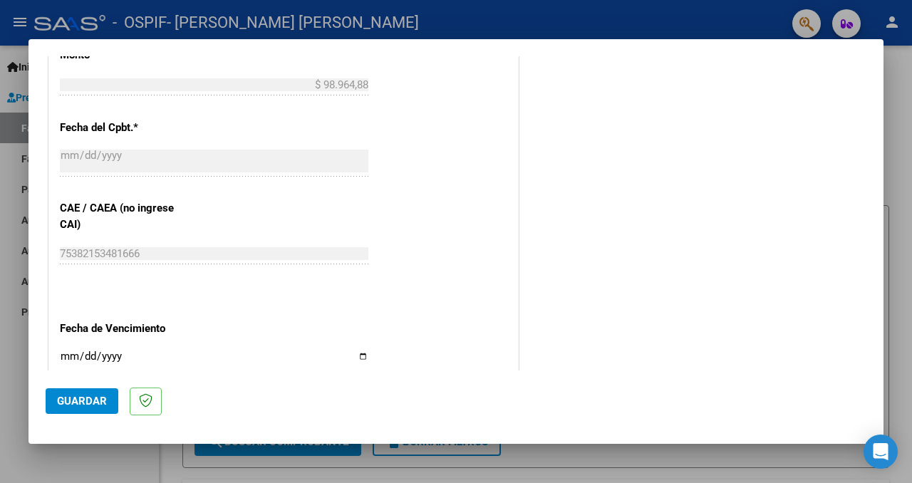
scroll to position [970, 0]
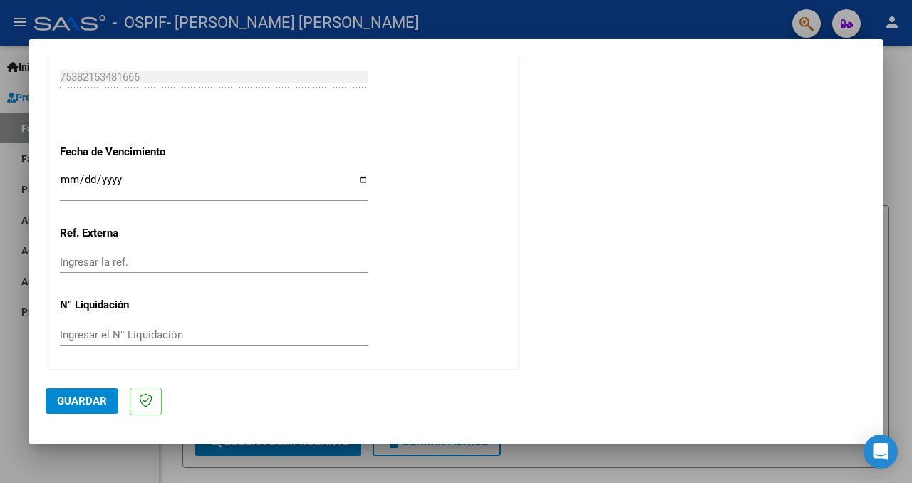
click at [364, 175] on input "Ingresar la fecha" at bounding box center [214, 185] width 309 height 23
type input "[DATE]"
click at [63, 402] on span "Guardar" at bounding box center [82, 401] width 50 height 13
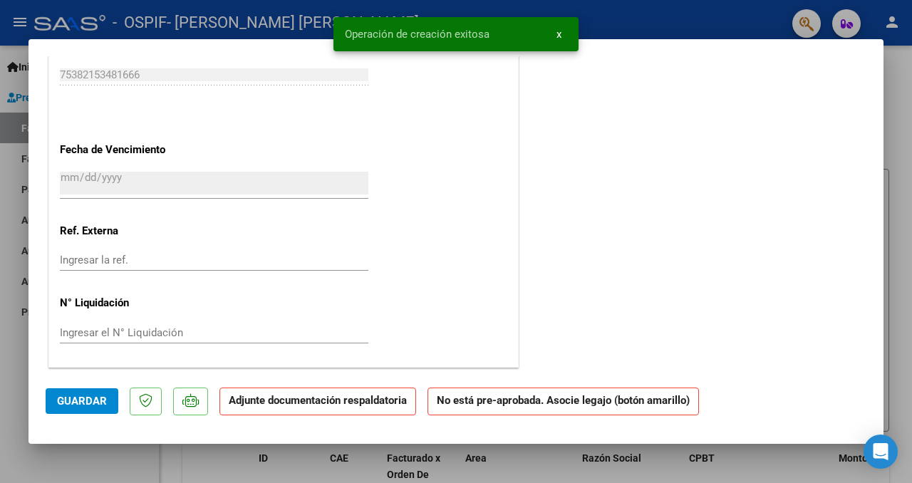
scroll to position [0, 0]
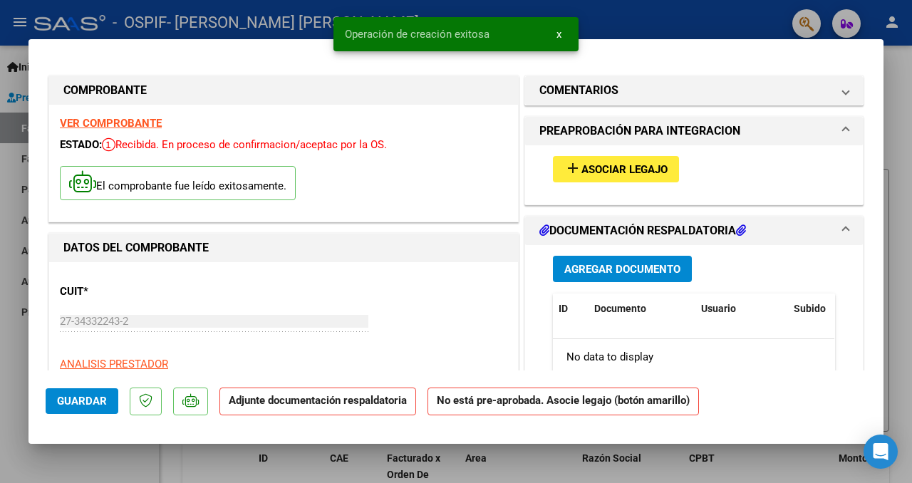
click at [591, 164] on span "Asociar Legajo" at bounding box center [624, 169] width 86 height 13
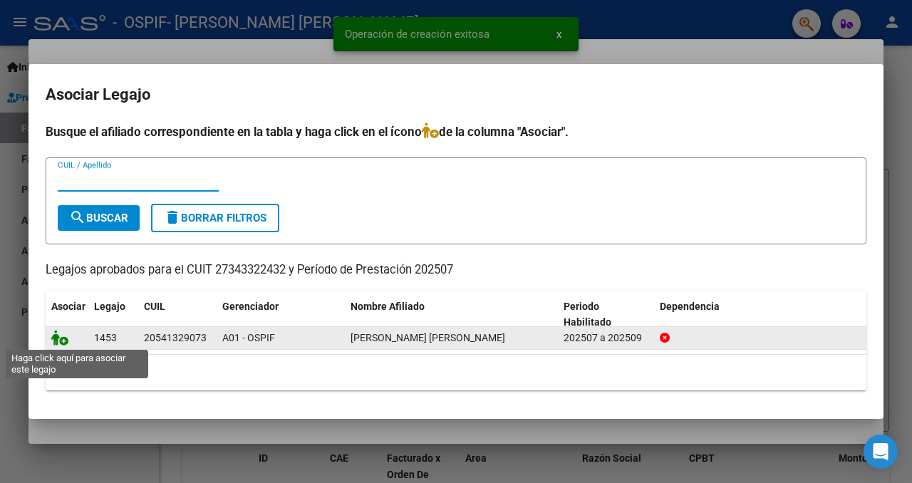
click at [64, 342] on icon at bounding box center [59, 338] width 17 height 16
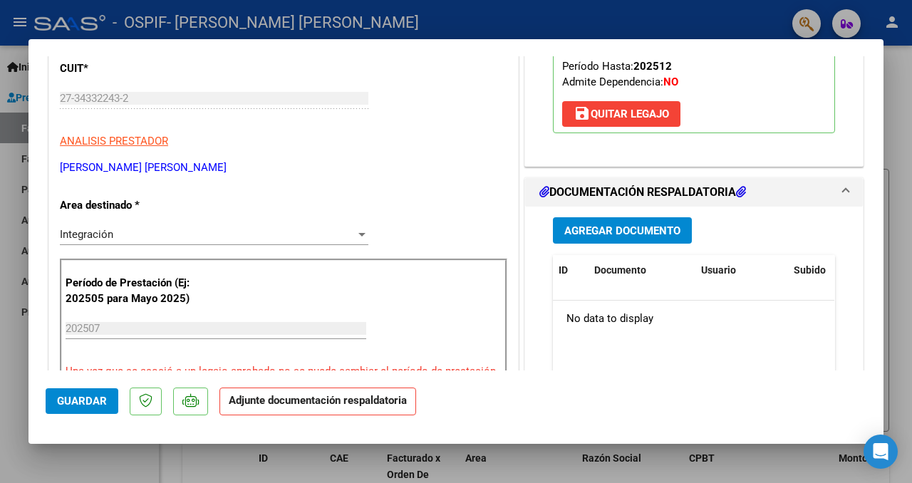
scroll to position [232, 0]
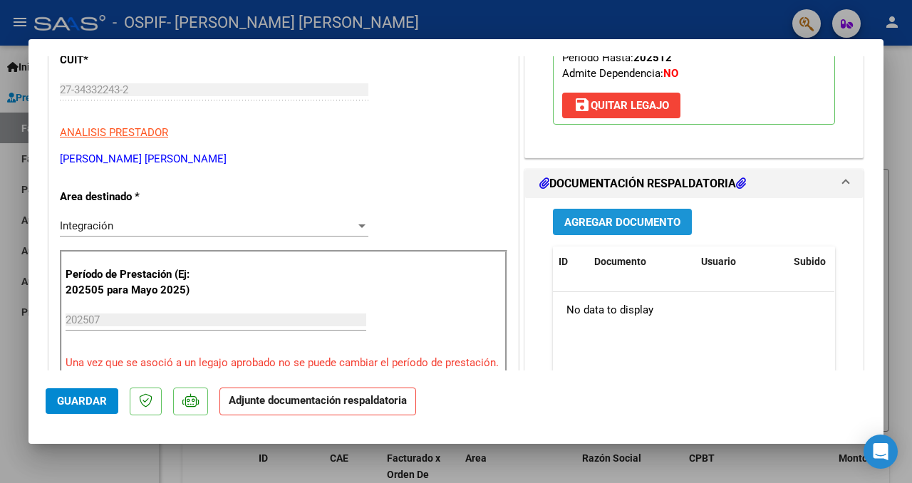
click at [591, 235] on button "Agregar Documento" at bounding box center [622, 222] width 139 height 26
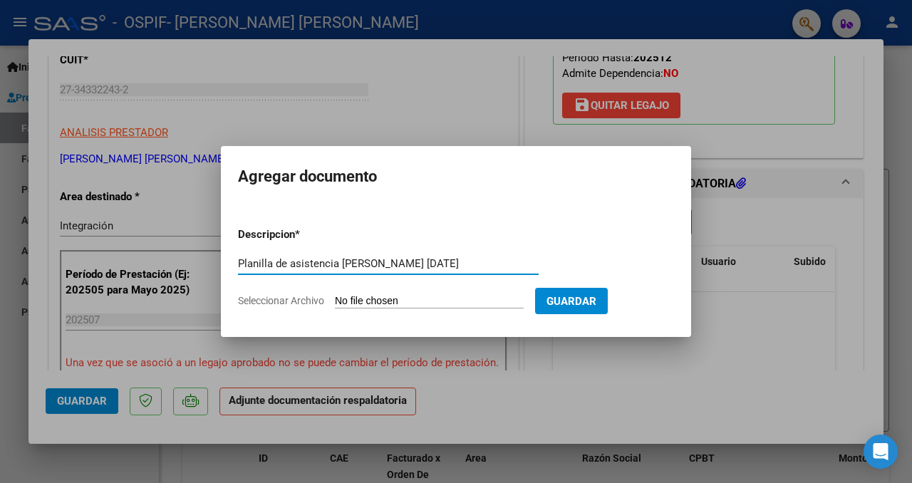
type input "Planilla de asistencia [PERSON_NAME] [DATE]"
click at [480, 301] on input "Seleccionar Archivo" at bounding box center [429, 302] width 189 height 14
type input "C:\fakepath\Planilla [PERSON_NAME] [DATE].pdf"
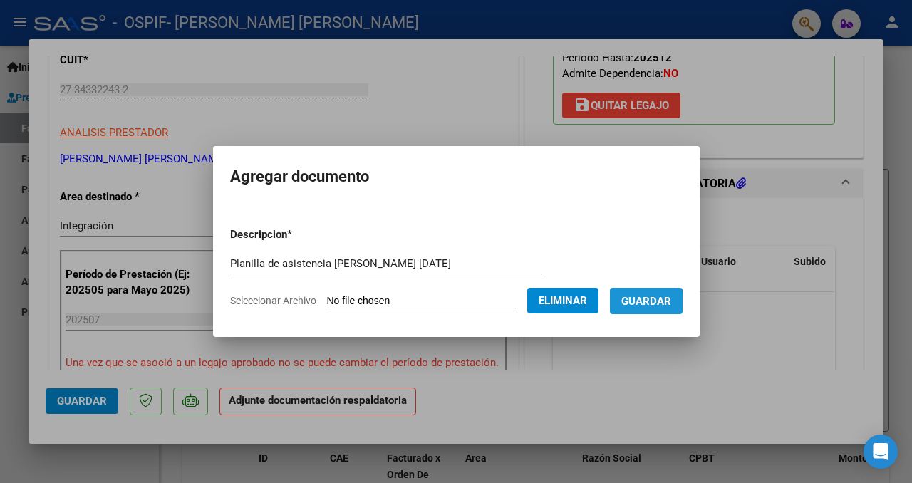
click at [647, 302] on span "Guardar" at bounding box center [646, 301] width 50 height 13
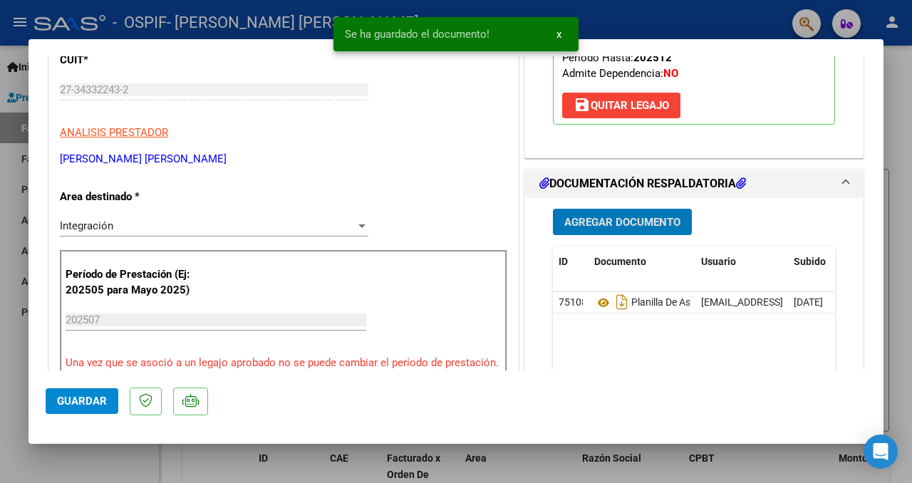
click at [87, 408] on button "Guardar" at bounding box center [82, 401] width 73 height 26
click at [20, 438] on div at bounding box center [456, 241] width 912 height 483
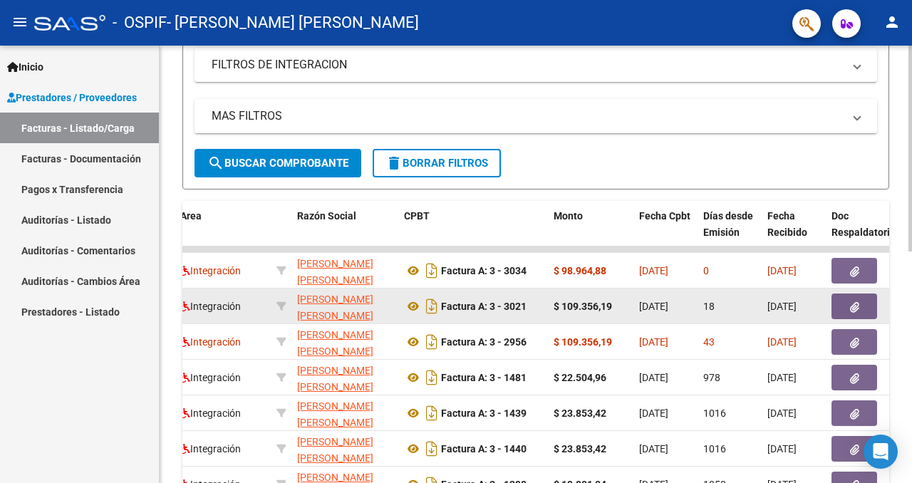
scroll to position [0, 0]
click at [856, 305] on icon "button" at bounding box center [854, 307] width 9 height 11
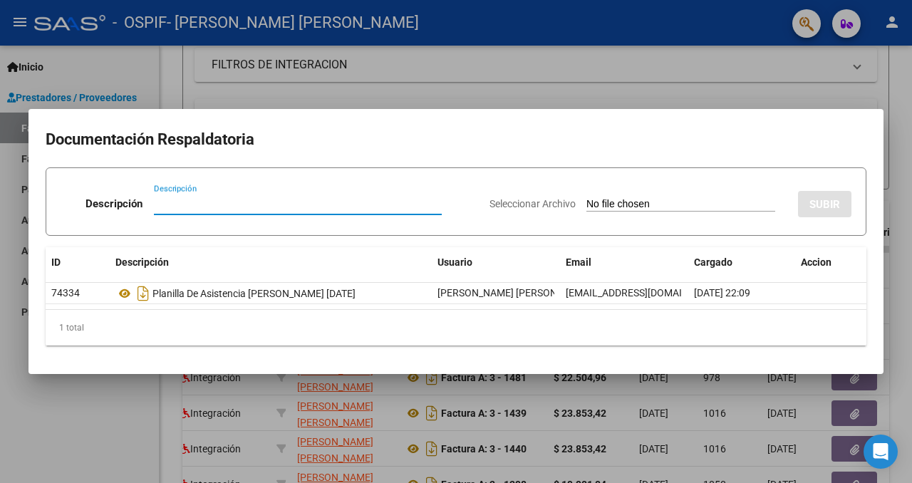
click at [675, 391] on div at bounding box center [456, 241] width 912 height 483
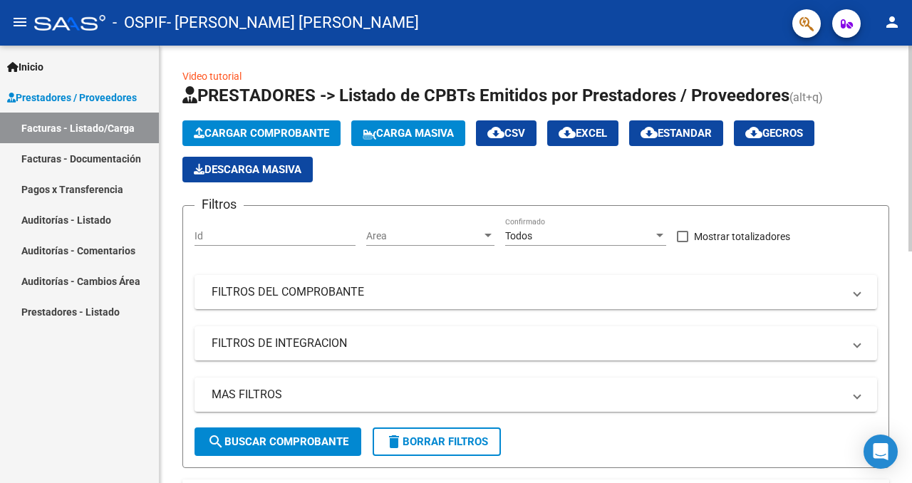
click at [243, 130] on span "Cargar Comprobante" at bounding box center [261, 133] width 135 height 13
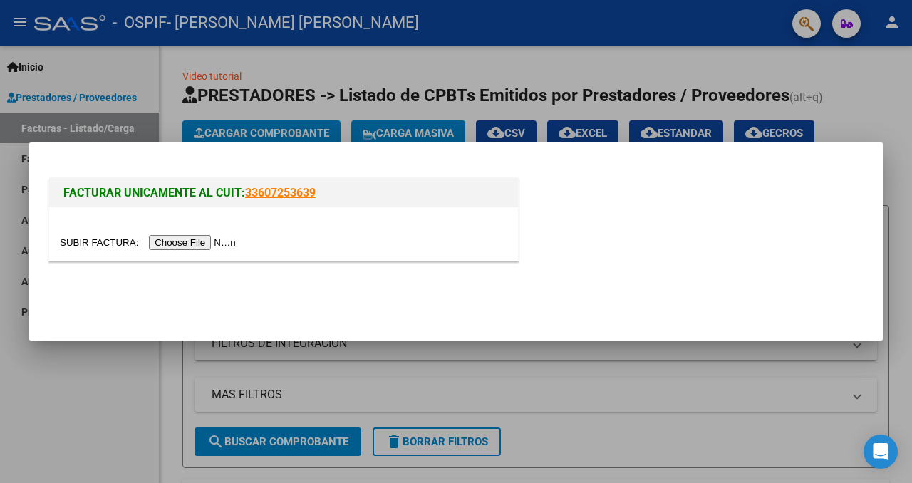
click at [209, 243] on input "file" at bounding box center [150, 242] width 180 height 15
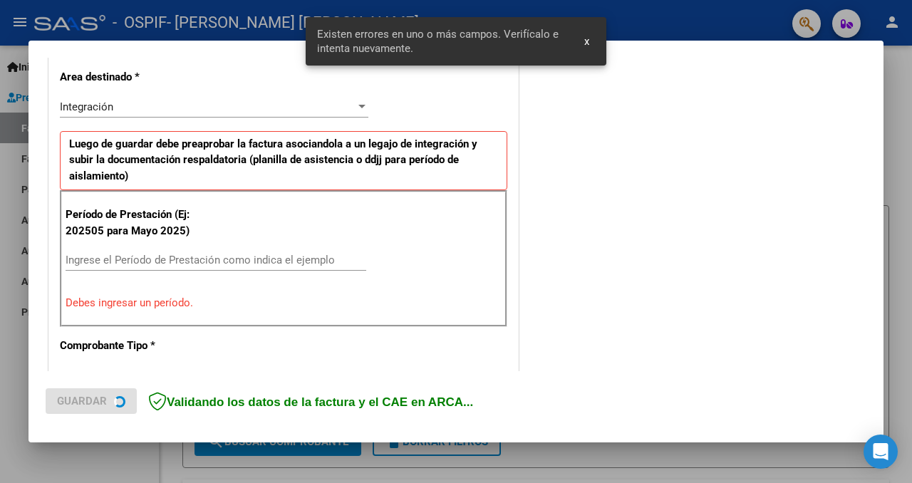
scroll to position [327, 0]
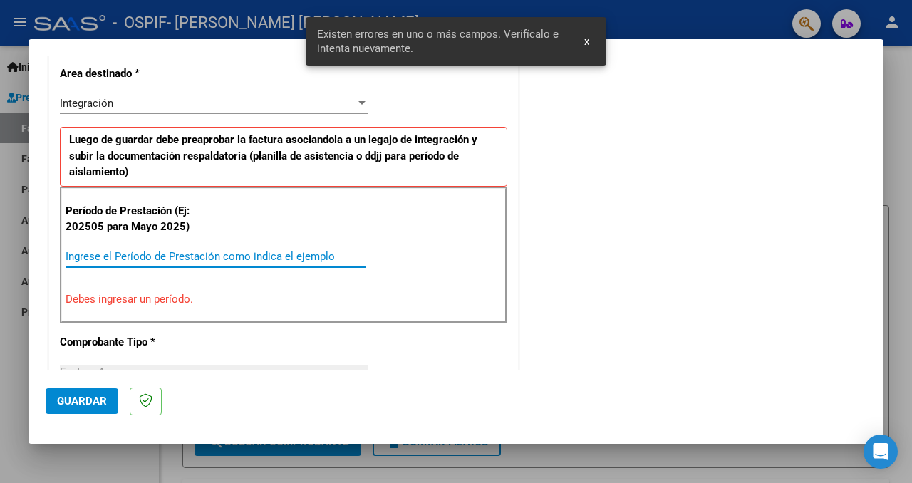
click at [153, 259] on input "Ingrese el Período de Prestación como indica el ejemplo" at bounding box center [216, 256] width 301 height 13
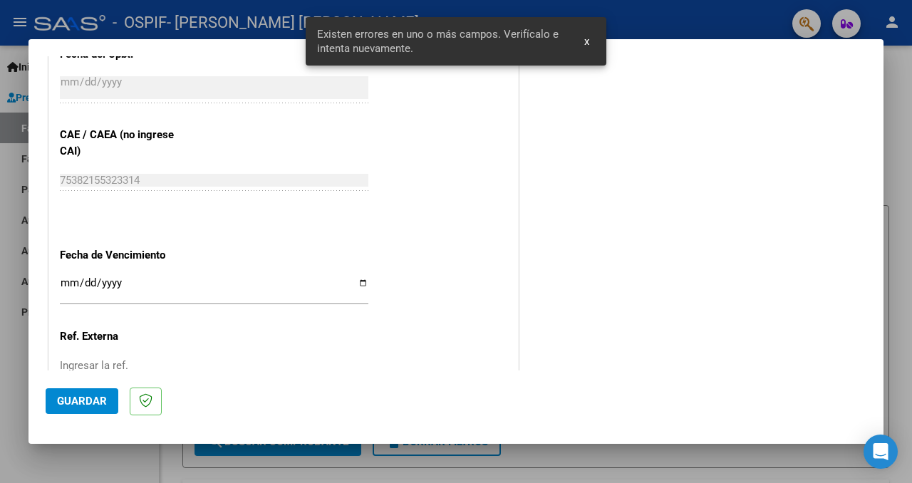
scroll to position [970, 0]
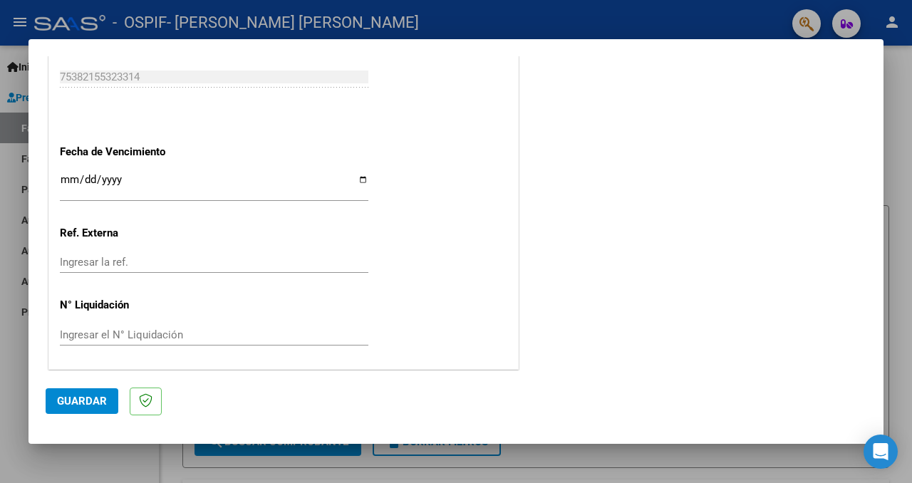
type input "202508"
click at [361, 174] on input "Ingresar la fecha" at bounding box center [214, 185] width 309 height 23
type input "[DATE]"
click at [102, 394] on button "Guardar" at bounding box center [82, 401] width 73 height 26
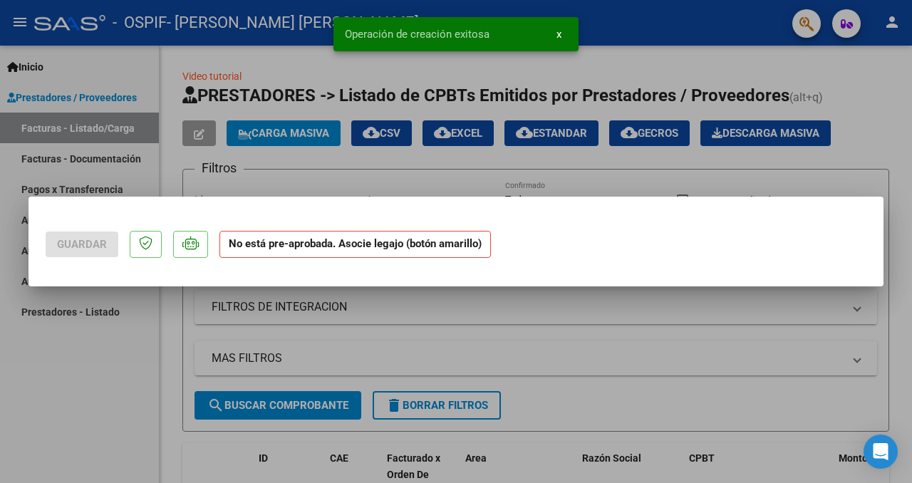
scroll to position [0, 0]
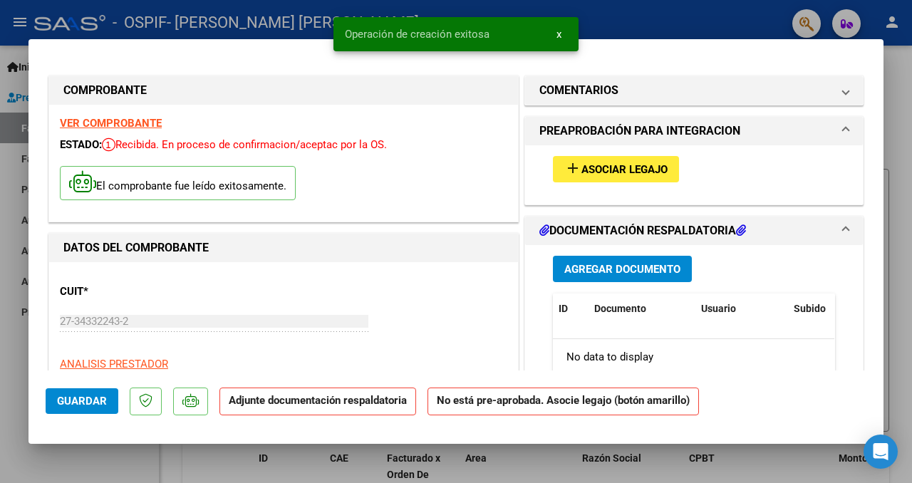
click at [604, 172] on span "Asociar Legajo" at bounding box center [624, 169] width 86 height 13
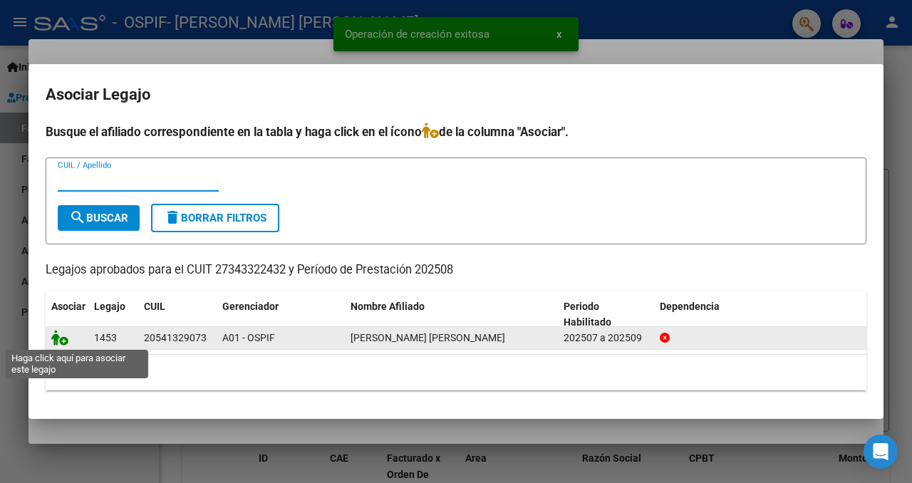
click at [61, 335] on icon at bounding box center [59, 338] width 17 height 16
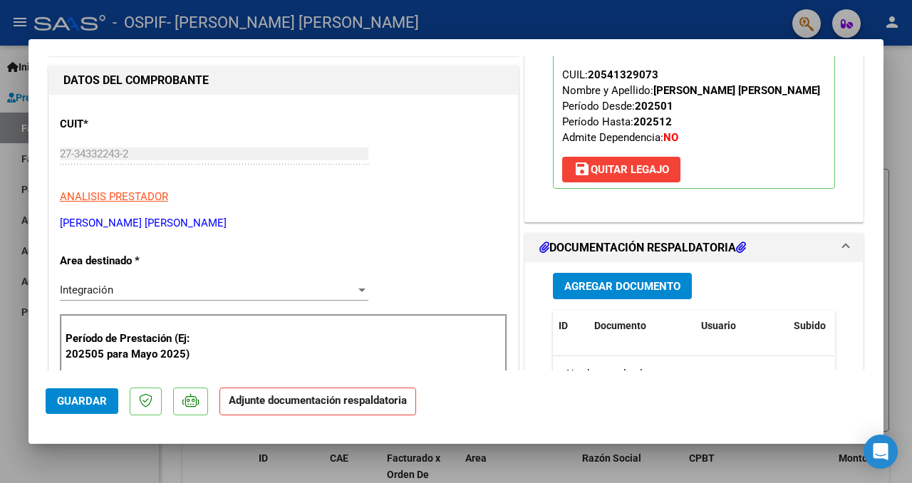
scroll to position [169, 0]
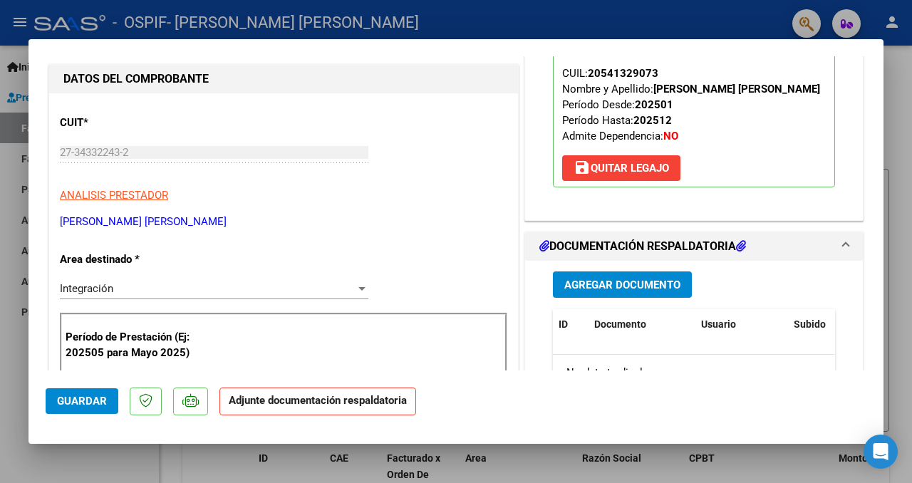
click at [611, 291] on button "Agregar Documento" at bounding box center [622, 284] width 139 height 26
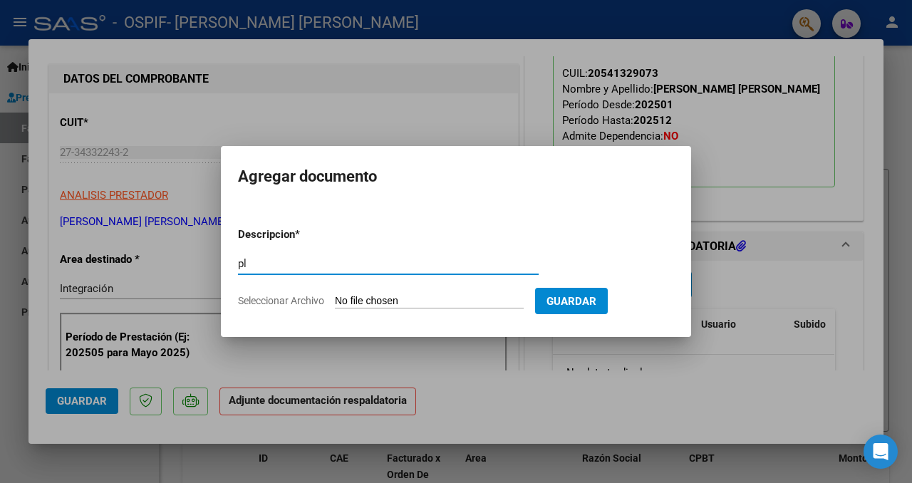
type input "p"
type input "Planilla de asistencia [PERSON_NAME][DATE]"
click at [455, 300] on input "Seleccionar Archivo" at bounding box center [429, 302] width 189 height 14
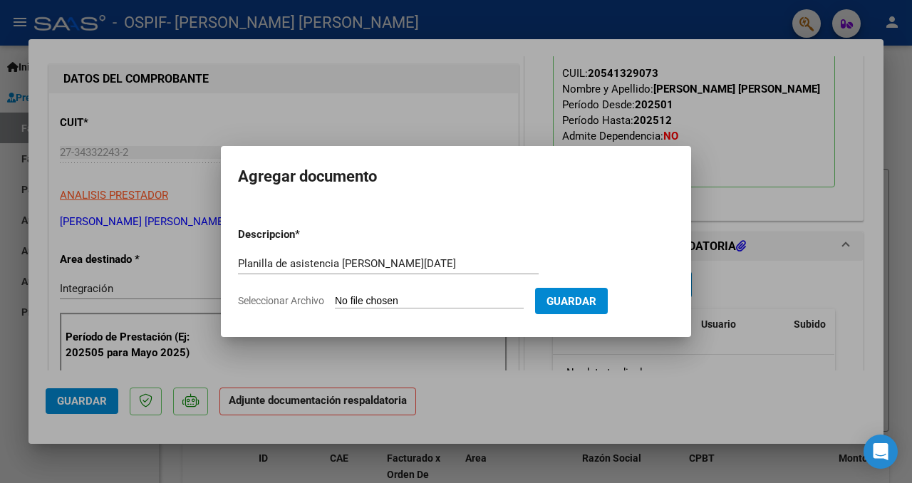
type input "C:\fakepath\Planilla [PERSON_NAME] .pdf"
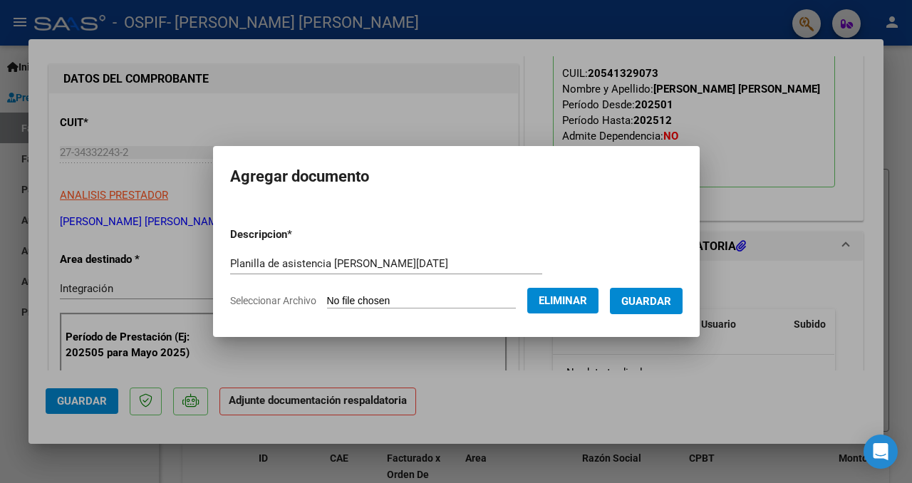
click at [650, 302] on span "Guardar" at bounding box center [646, 301] width 50 height 13
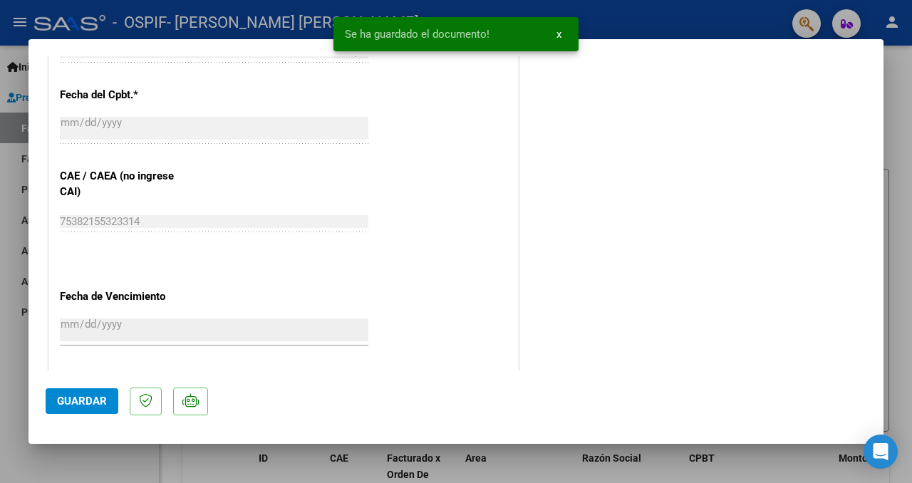
scroll to position [839, 0]
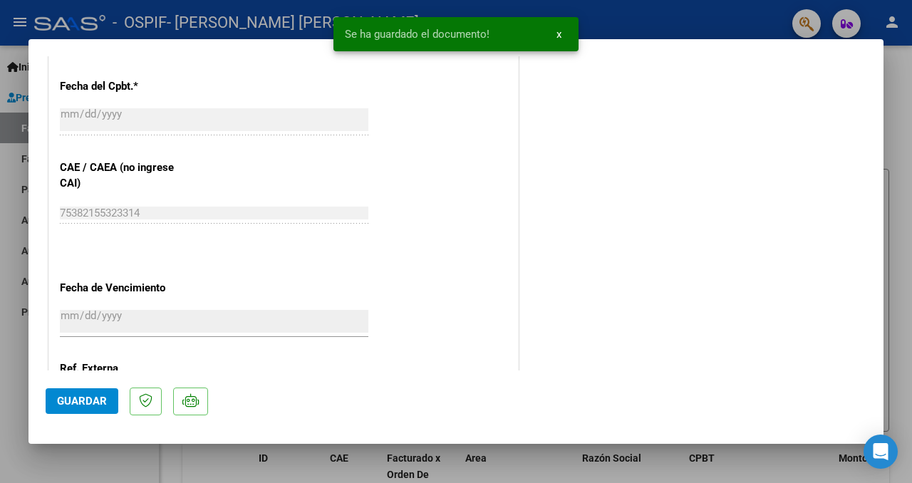
click at [72, 404] on span "Guardar" at bounding box center [82, 401] width 50 height 13
click at [95, 441] on mat-dialog-container "COMPROBANTE VER COMPROBANTE ESTADO: Recibida. En proceso de confirmacion/acepta…" at bounding box center [456, 241] width 855 height 404
click at [95, 461] on div at bounding box center [456, 241] width 912 height 483
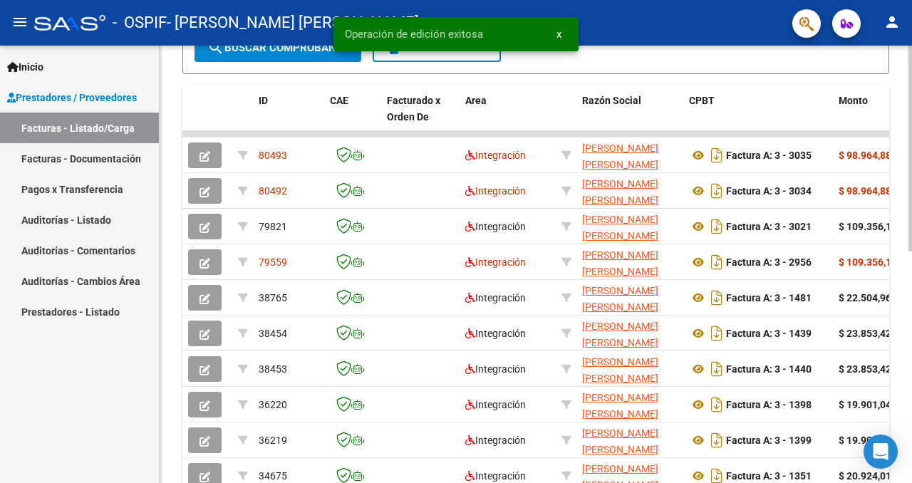
scroll to position [395, 0]
